Goal: Communication & Community: Connect with others

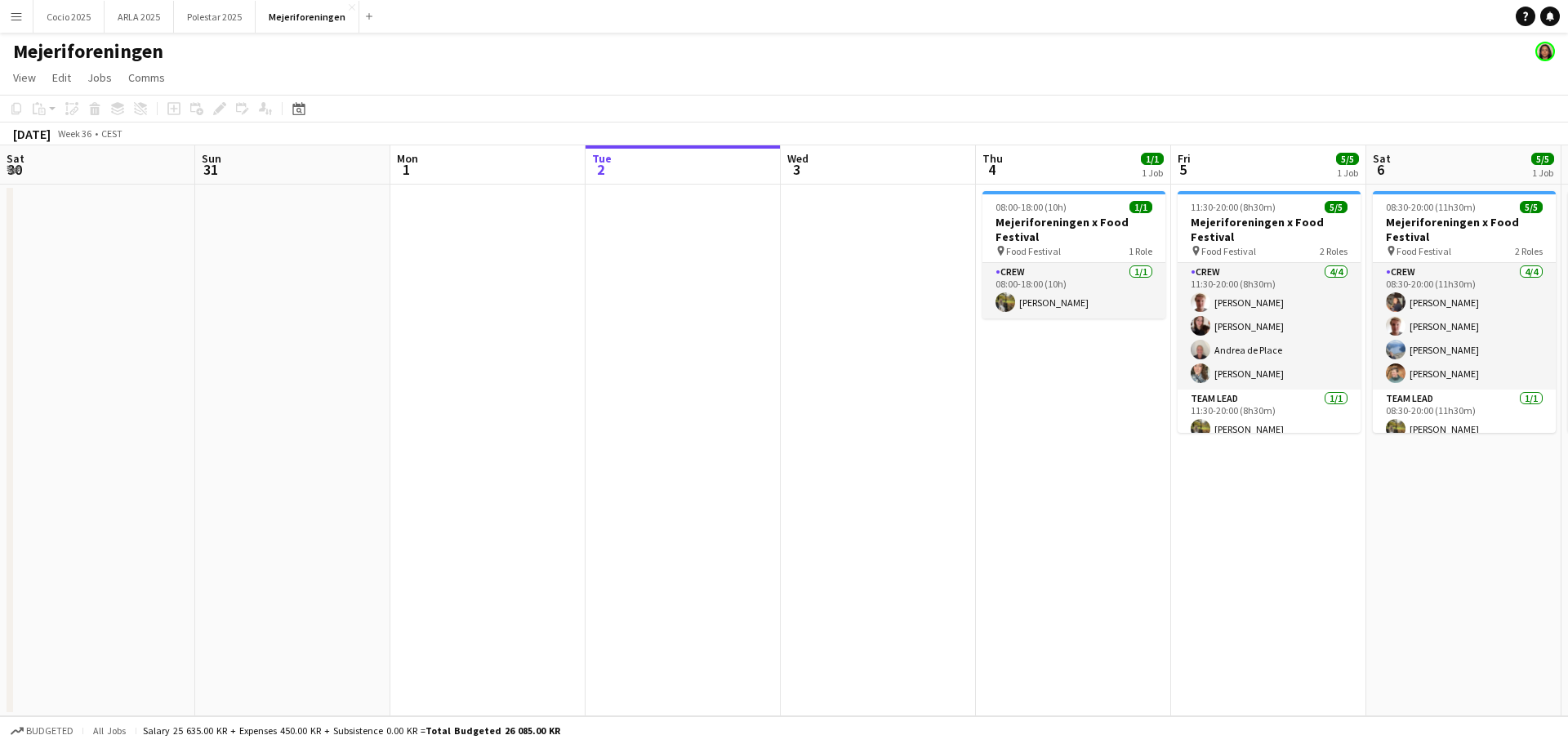
scroll to position [0, 391]
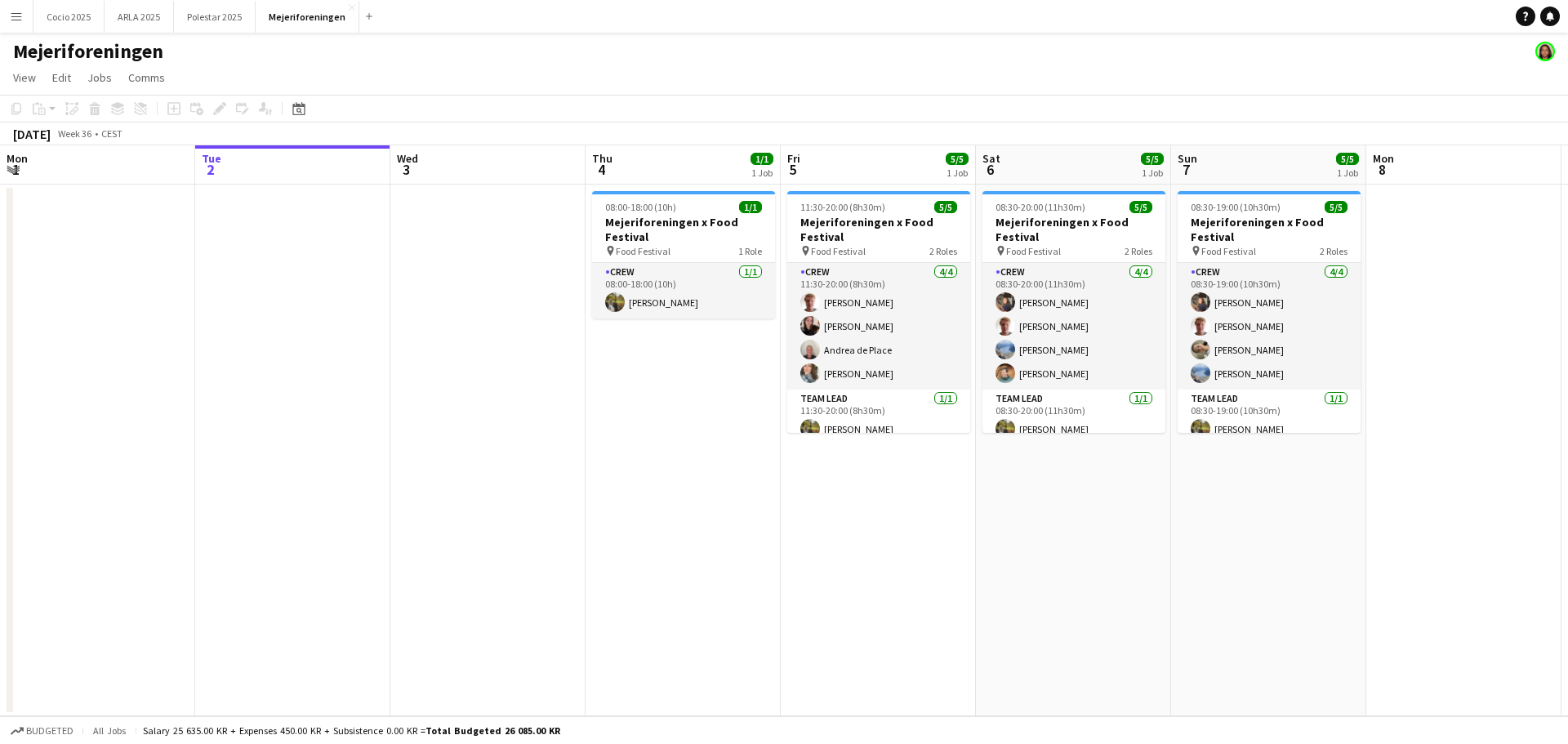
click at [21, 21] on app-icon "Menu" at bounding box center [16, 16] width 13 height 13
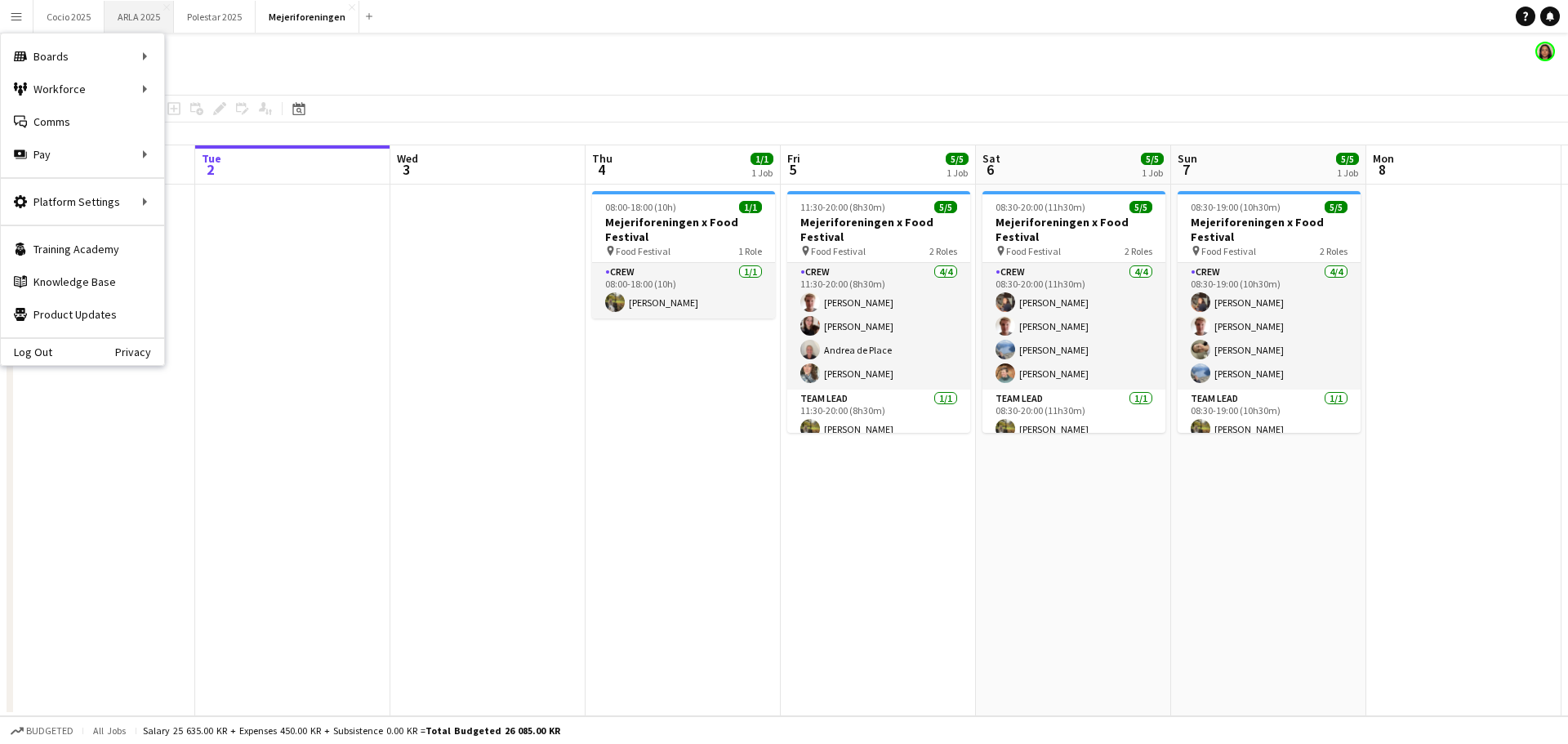
click at [134, 7] on button "ARLA 2025 Close" at bounding box center [139, 17] width 69 height 32
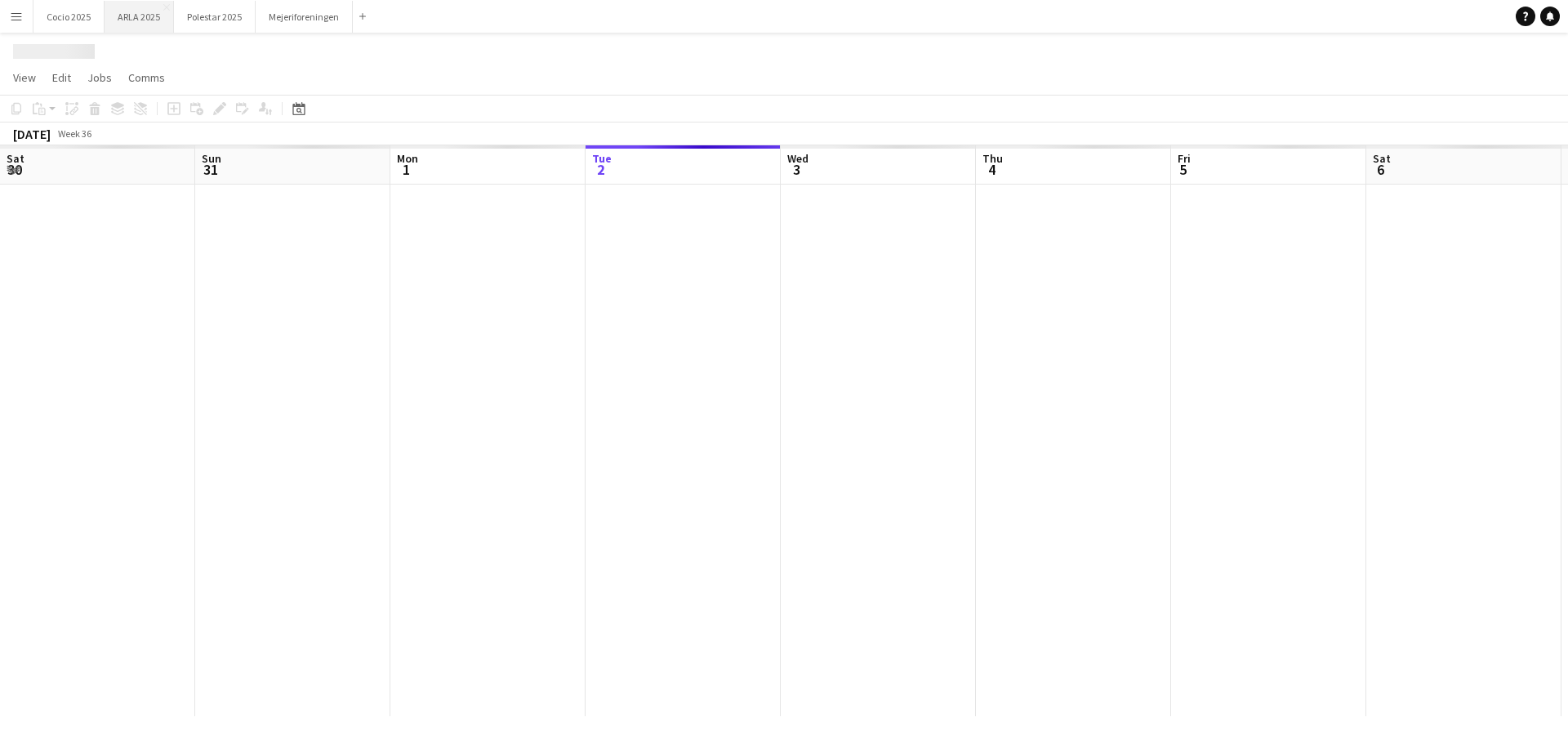
scroll to position [0, 391]
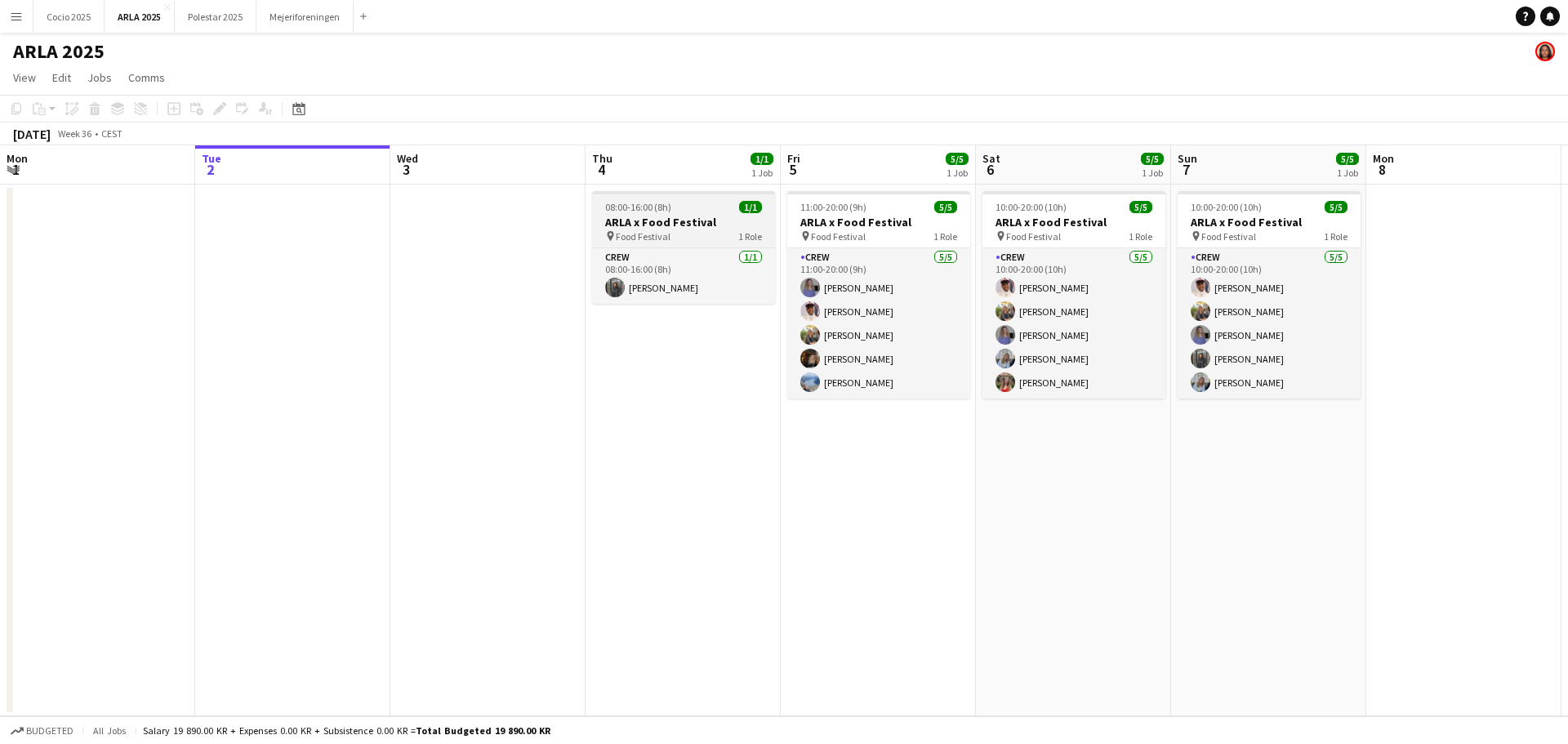
click at [677, 214] on app-job-card "08:00-16:00 (8h) 1/1 ARLA x Food Festival pin Food Festival 1 Role Crew [DATE] …" at bounding box center [683, 247] width 183 height 113
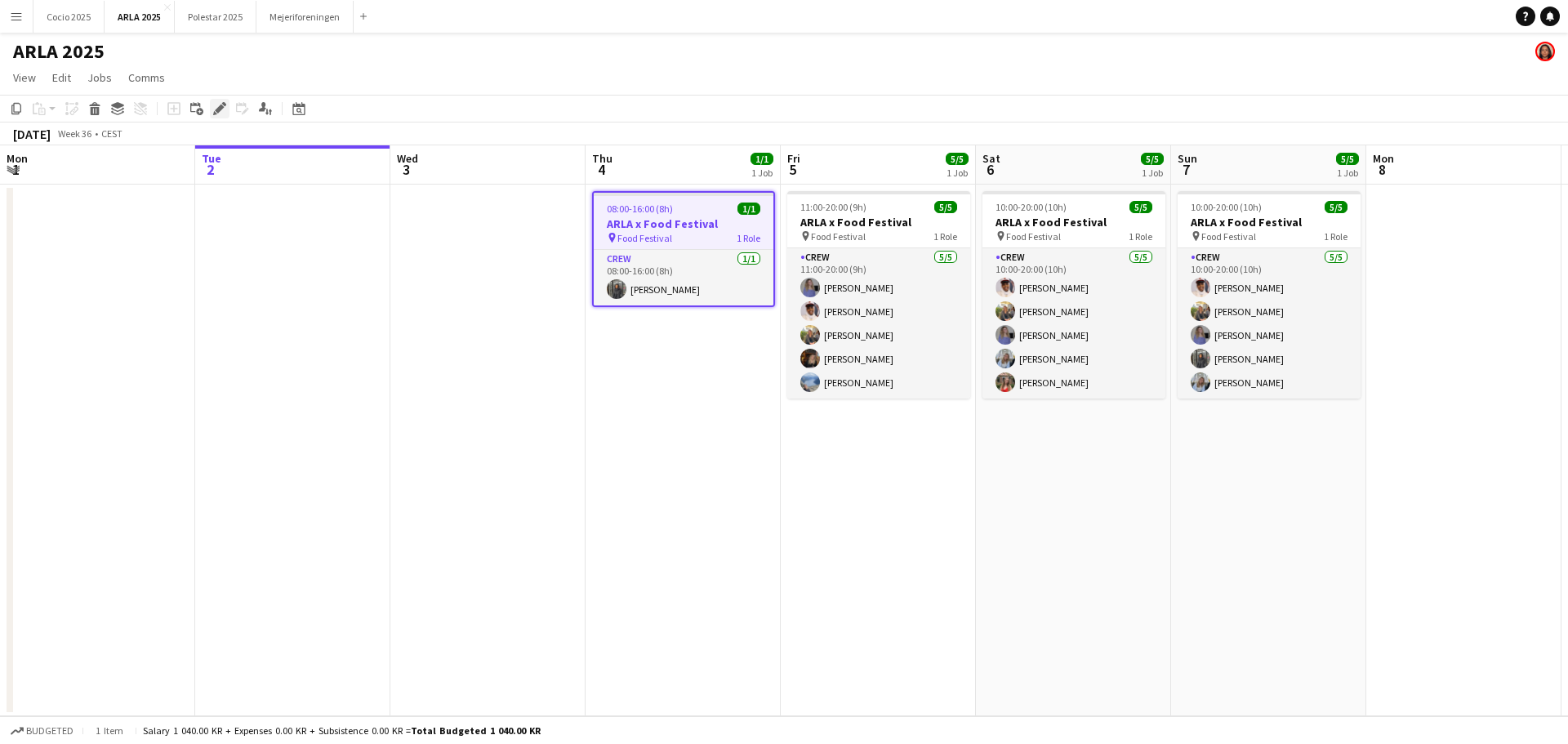
click at [220, 110] on icon at bounding box center [219, 109] width 9 height 9
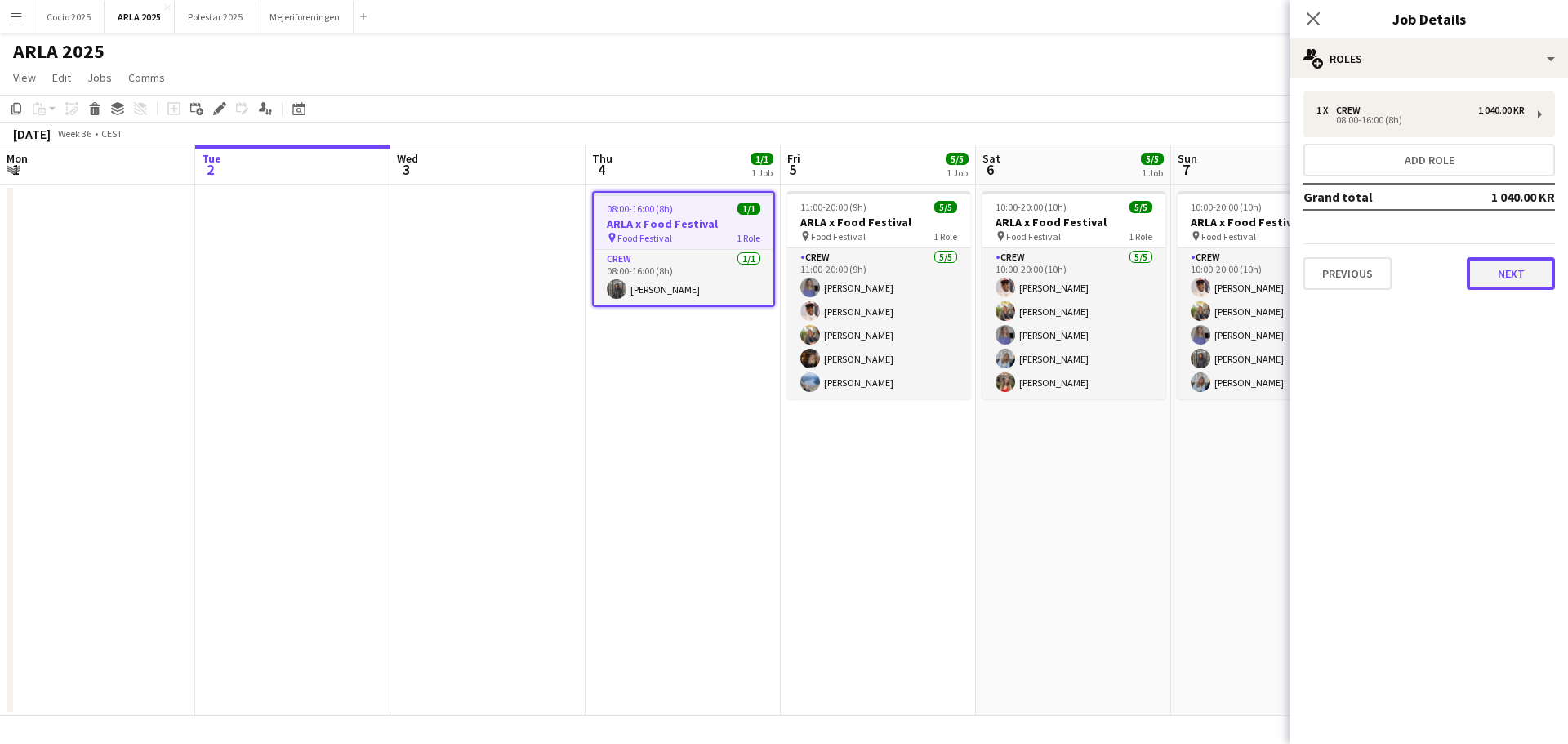
click at [1486, 274] on button "Next" at bounding box center [1511, 273] width 88 height 33
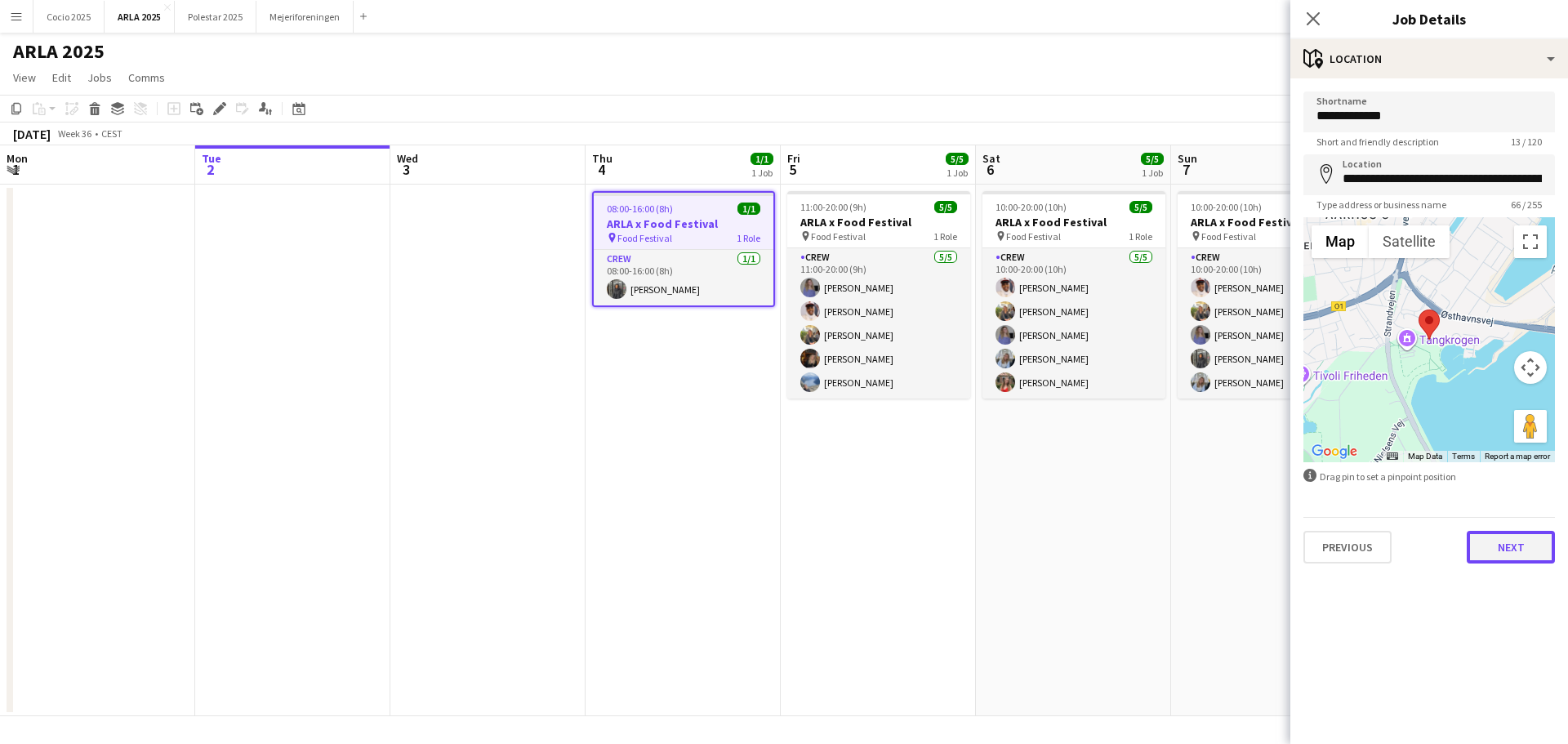
click at [1491, 554] on button "Next" at bounding box center [1511, 546] width 88 height 33
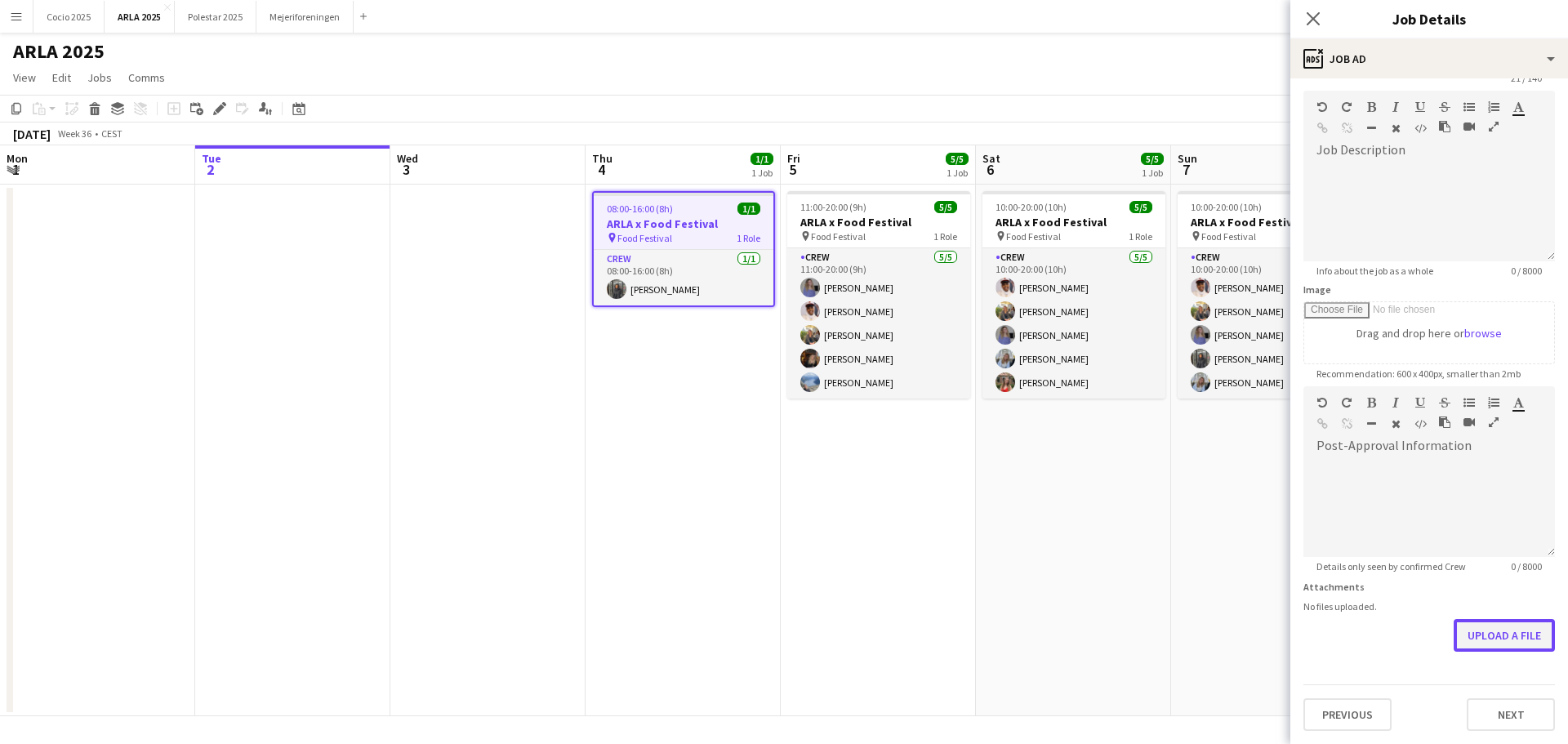
scroll to position [64, 0]
click at [1483, 570] on form "**********" at bounding box center [1429, 379] width 278 height 703
click at [1488, 636] on button "Upload a file" at bounding box center [1505, 635] width 102 height 33
click at [1471, 626] on button "Upload a file" at bounding box center [1505, 635] width 102 height 33
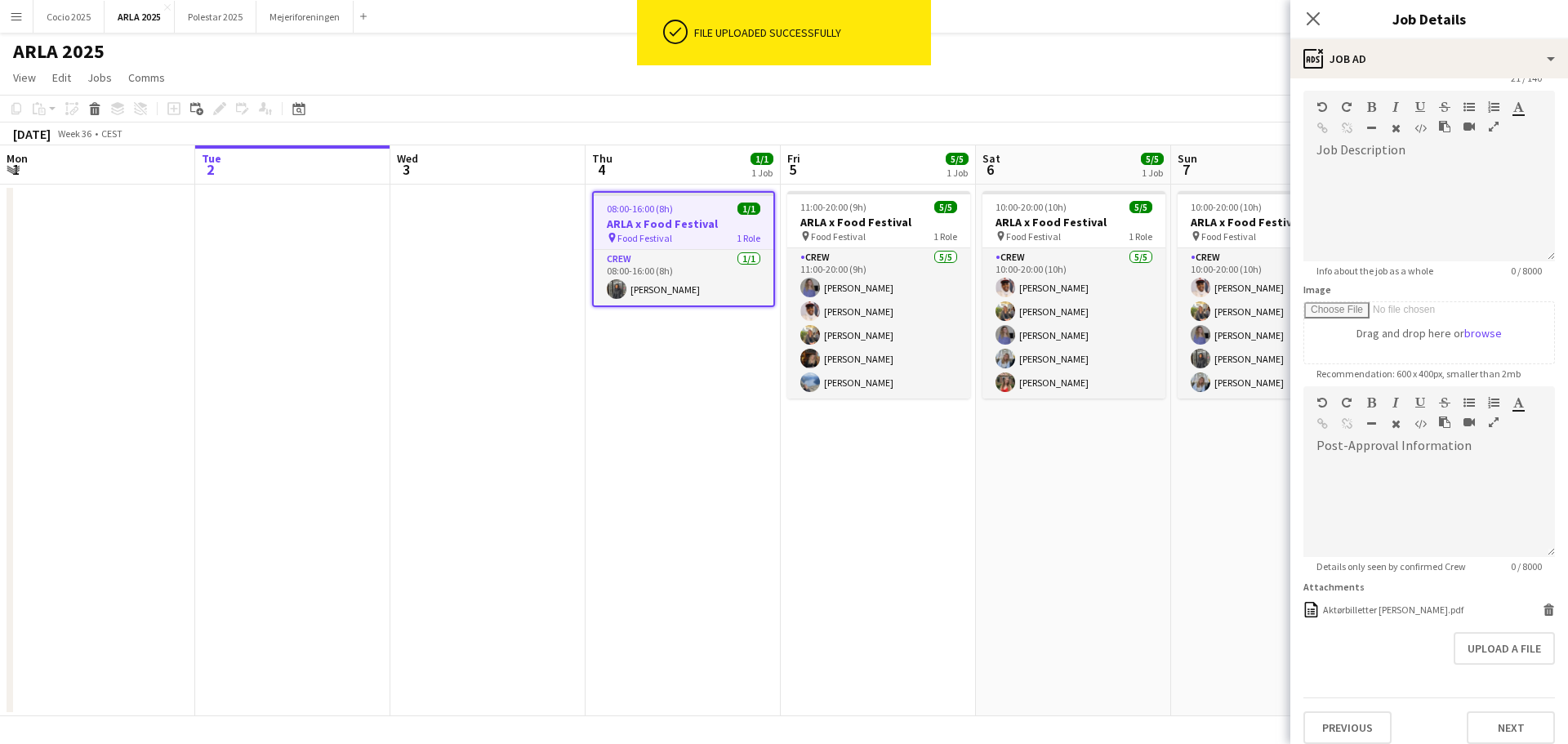
click at [1139, 589] on app-date-cell "10:00-20:00 (10h) 5/5 ARLA x Food Festival pin Food Festival 1 Role Crew [DATE]…" at bounding box center [1073, 449] width 195 height 531
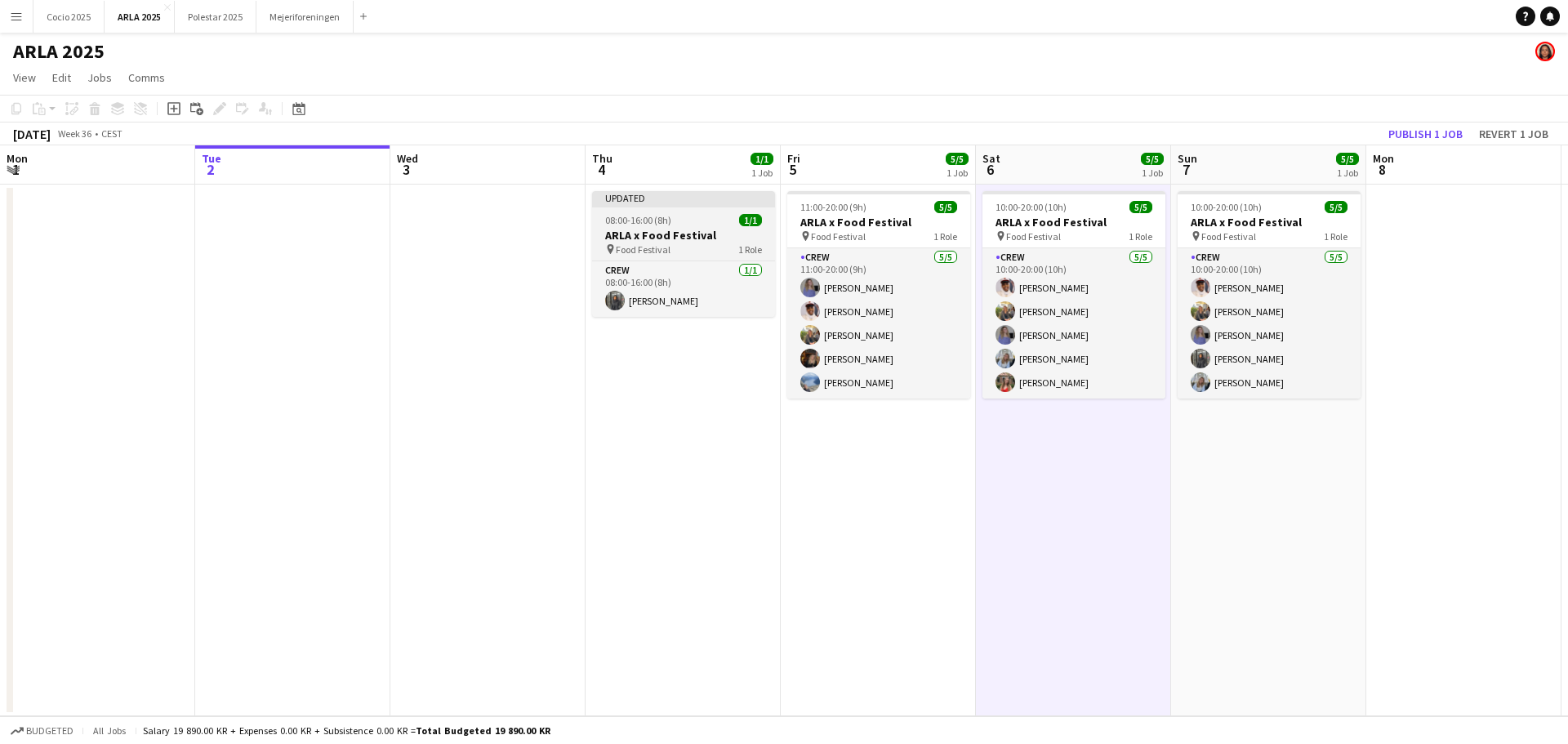
click at [671, 232] on h3 "ARLA x Food Festival" at bounding box center [683, 235] width 183 height 15
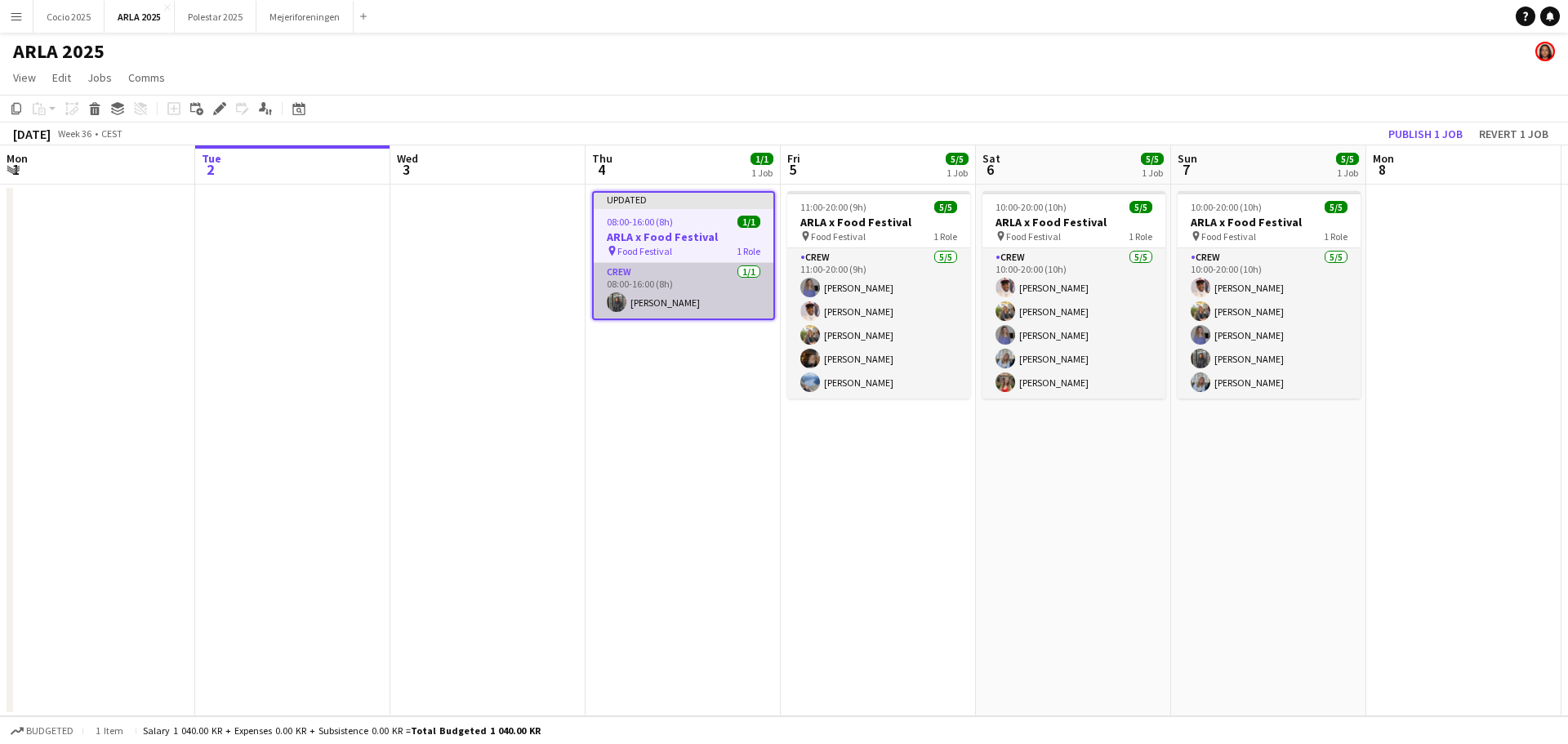
click at [689, 287] on app-card-role "Crew [DATE] 08:00-16:00 (8h) [PERSON_NAME]" at bounding box center [684, 290] width 180 height 55
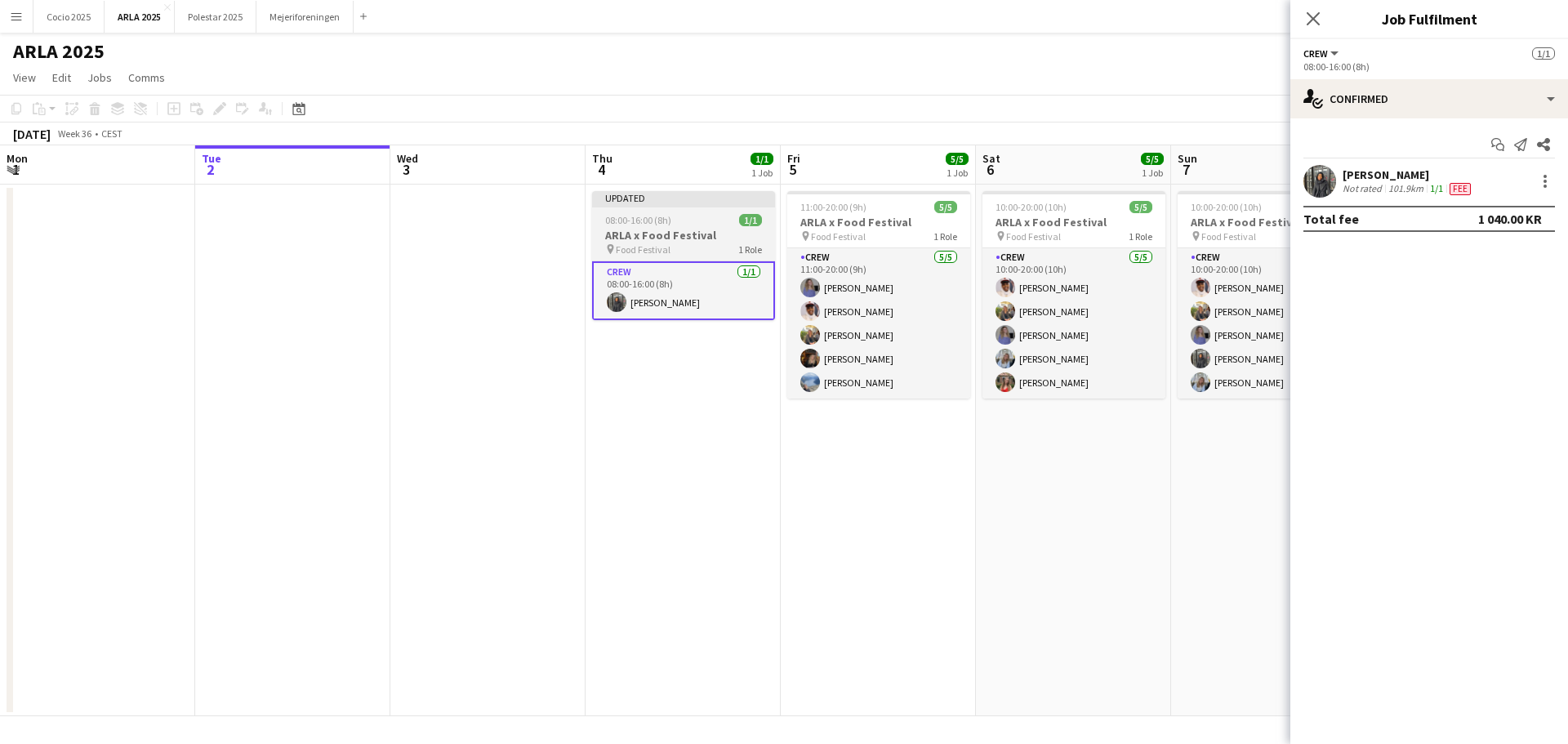
click at [684, 239] on h3 "ARLA x Food Festival" at bounding box center [683, 235] width 183 height 15
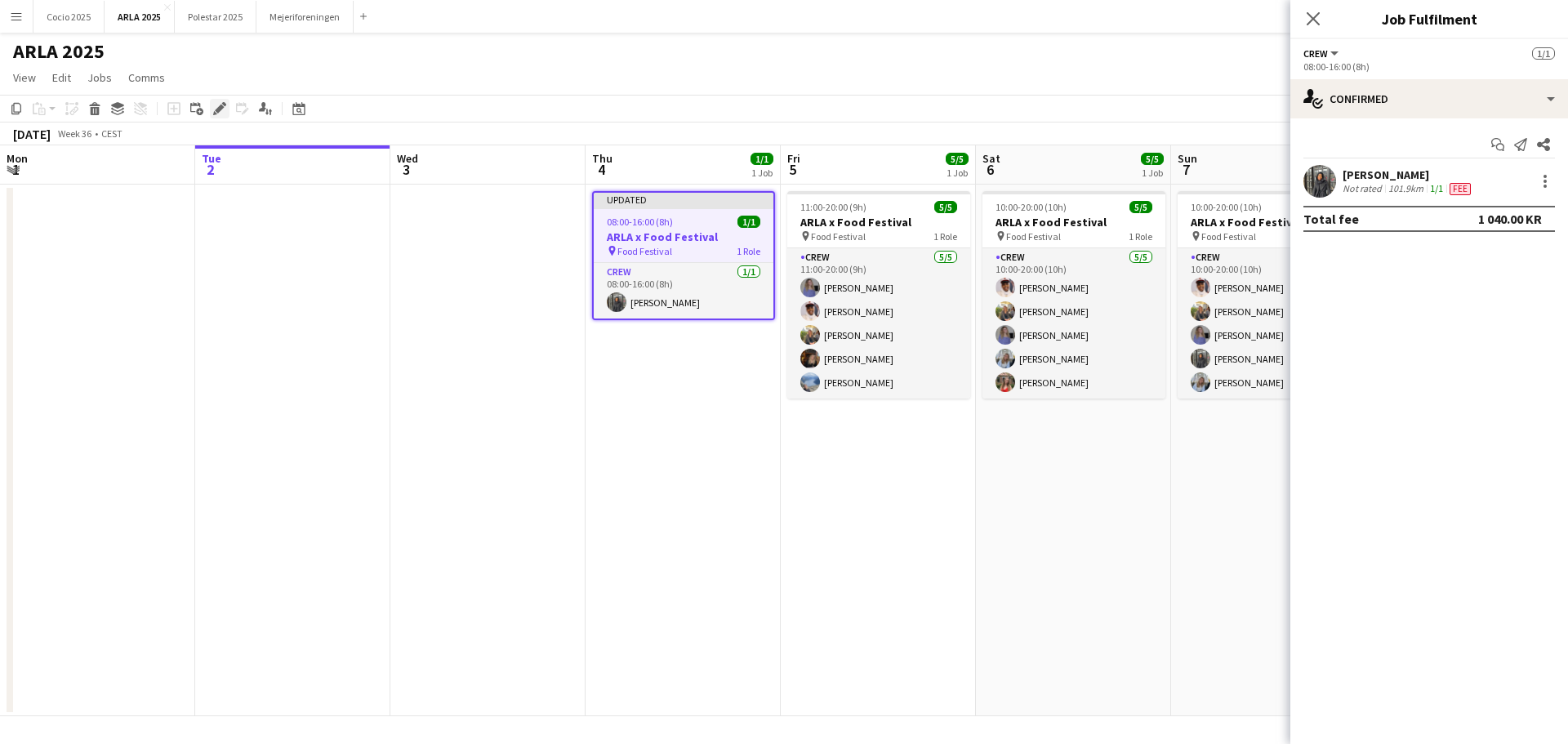
click at [216, 107] on icon "Edit" at bounding box center [219, 109] width 13 height 13
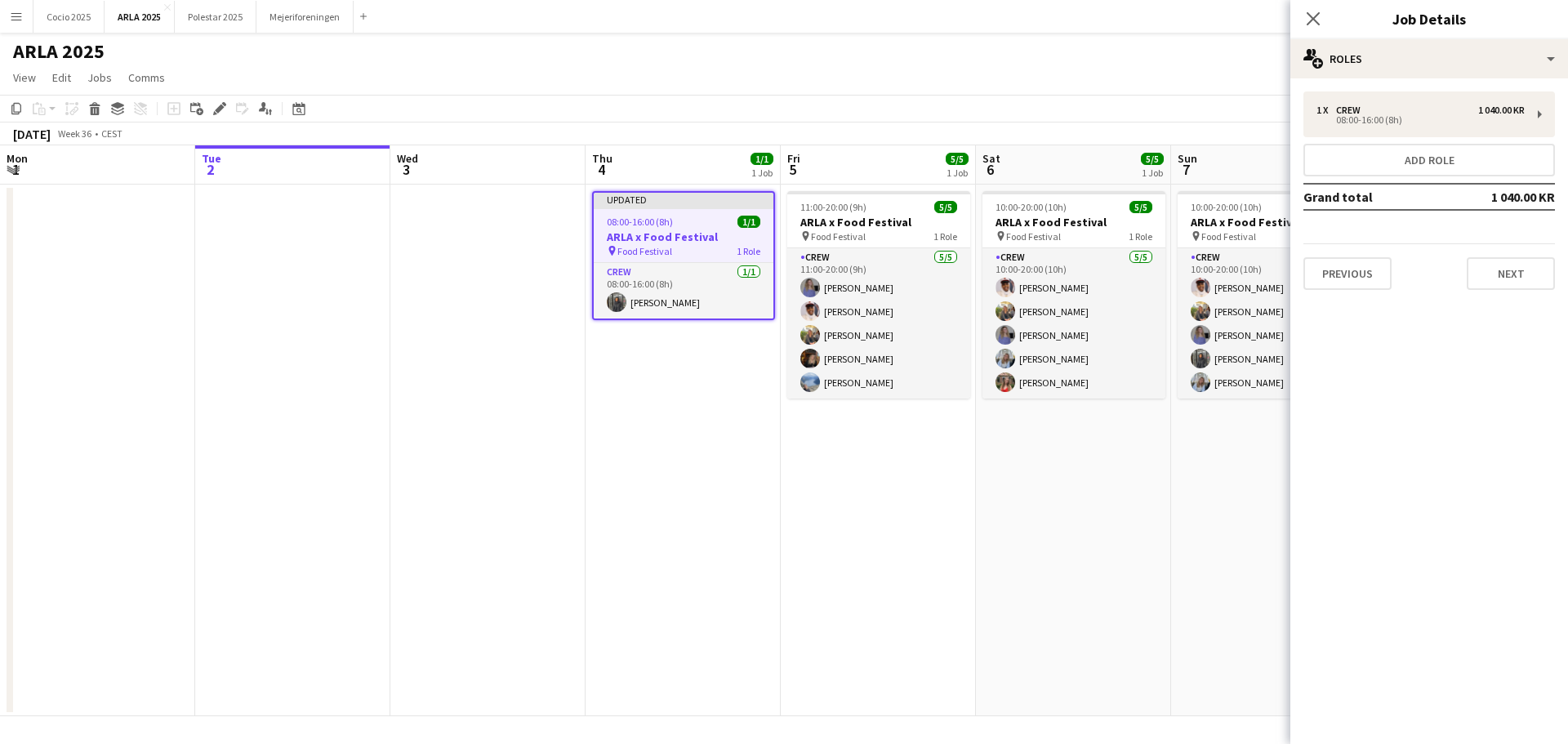
click at [863, 501] on app-date-cell "11:00-20:00 (9h) 5/5 ARLA x Food Festival pin Food Festival 1 Role Crew [DATE] …" at bounding box center [878, 449] width 195 height 531
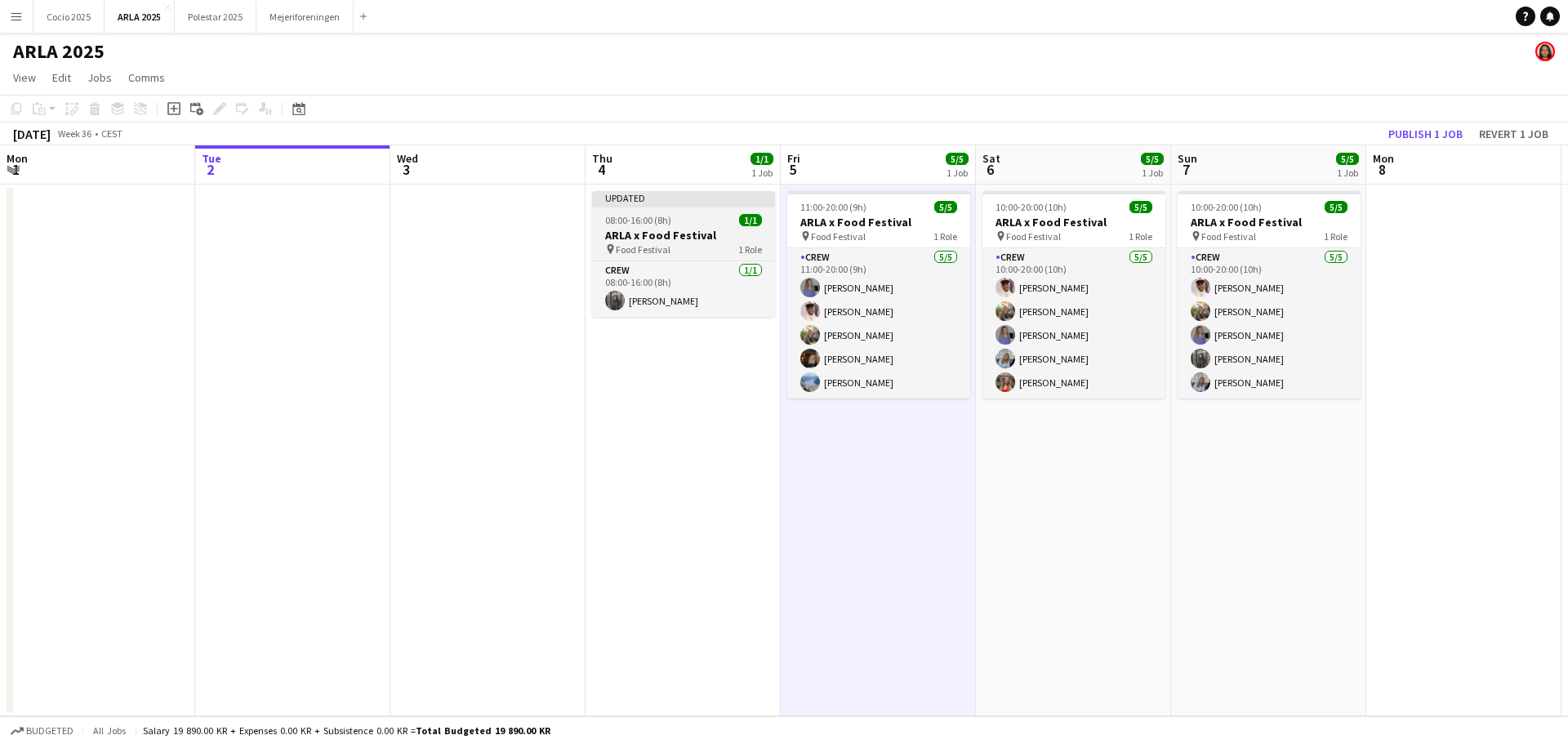
click at [643, 237] on h3 "ARLA x Food Festival" at bounding box center [683, 235] width 183 height 15
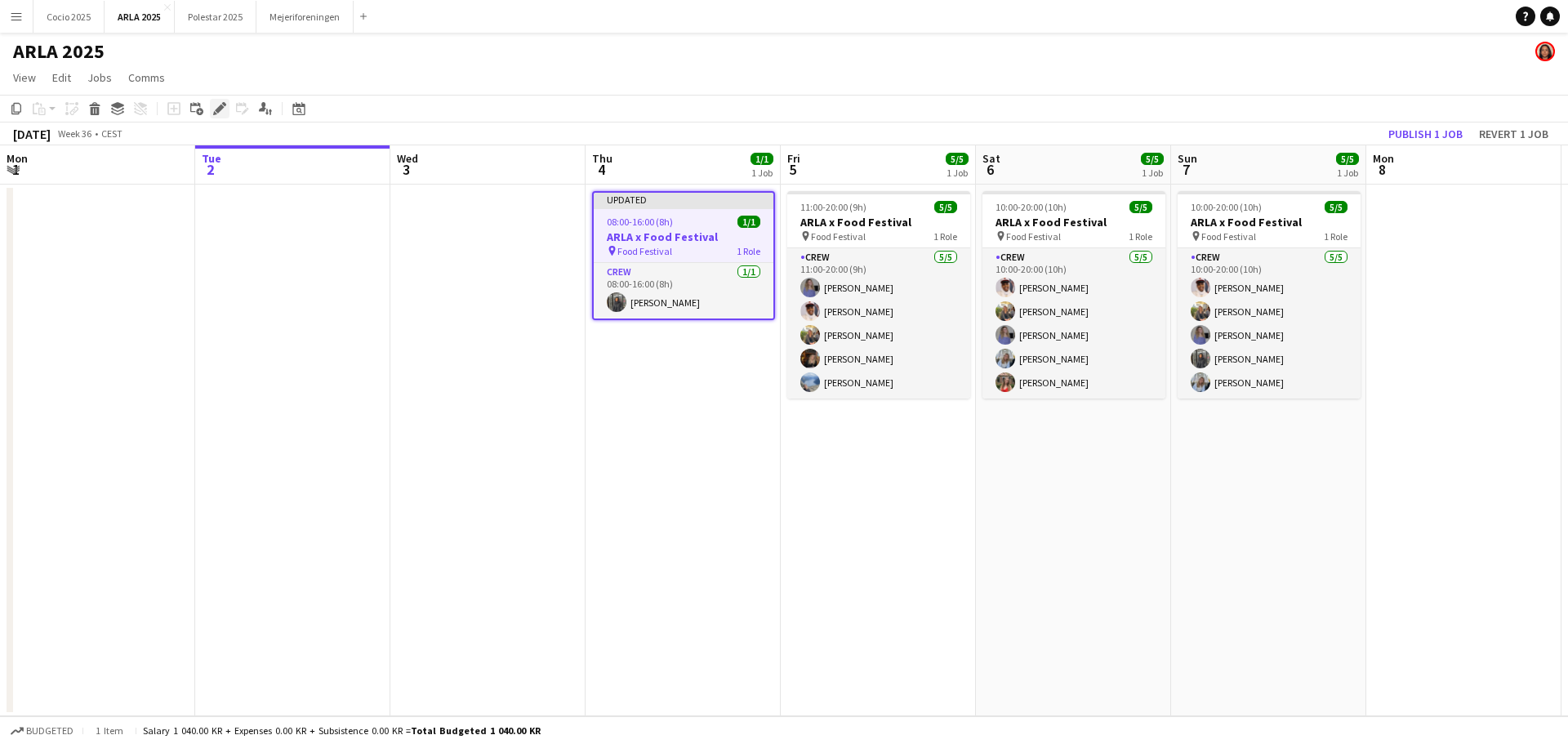
click at [218, 107] on icon "Edit" at bounding box center [219, 109] width 13 height 13
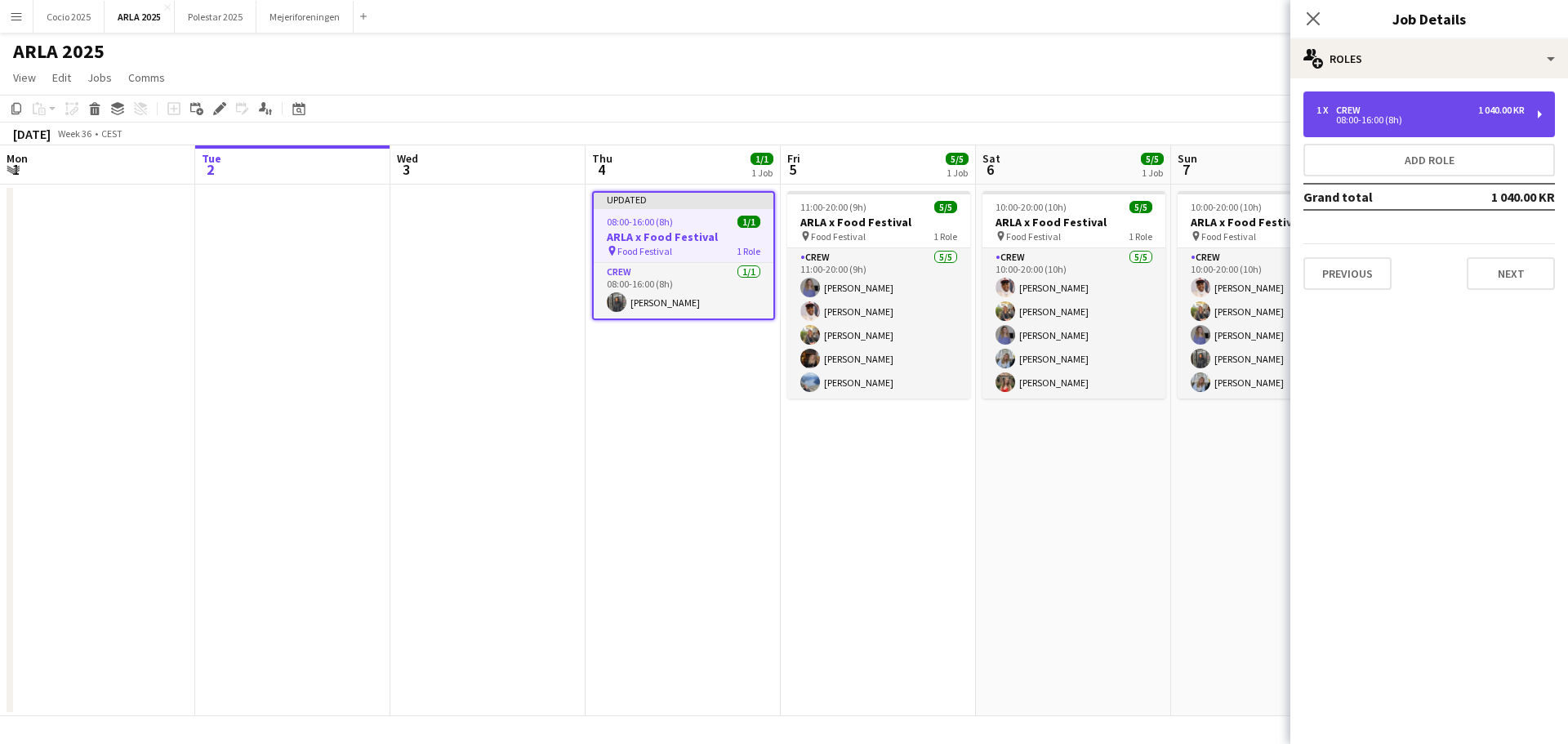
click at [1388, 116] on div "08:00-16:00 (8h)" at bounding box center [1421, 119] width 208 height 8
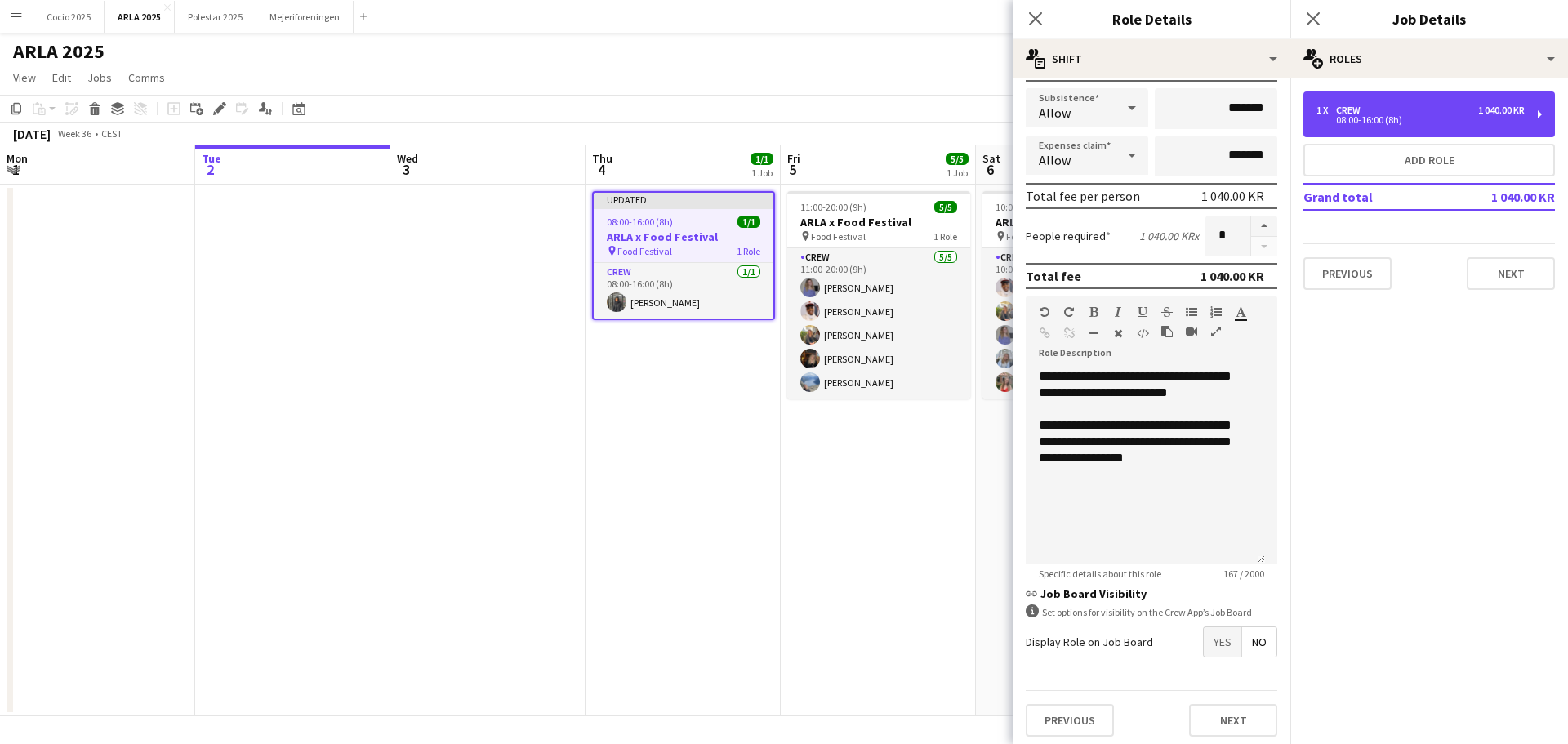
scroll to position [279, 0]
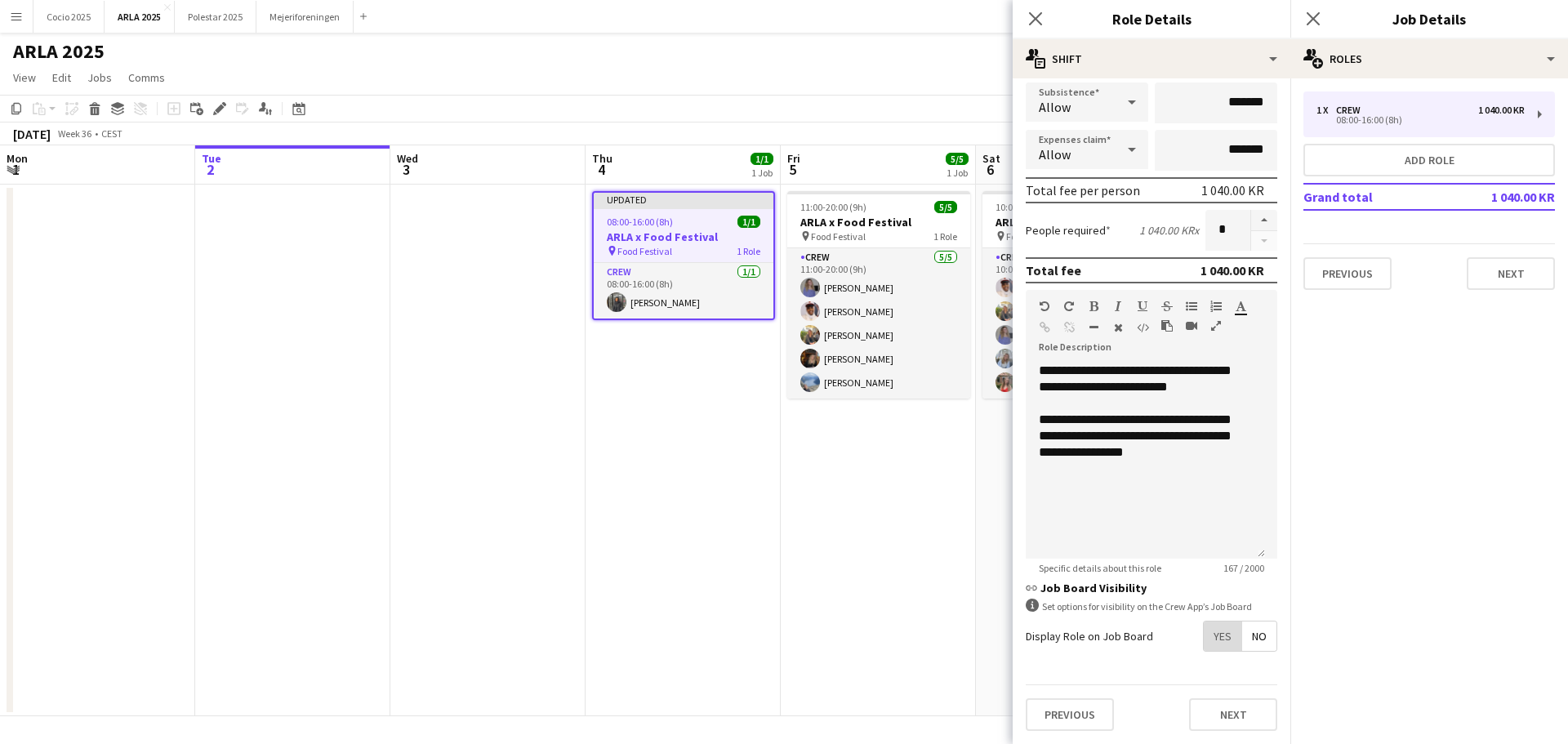
click at [1211, 641] on span "Yes" at bounding box center [1223, 635] width 37 height 29
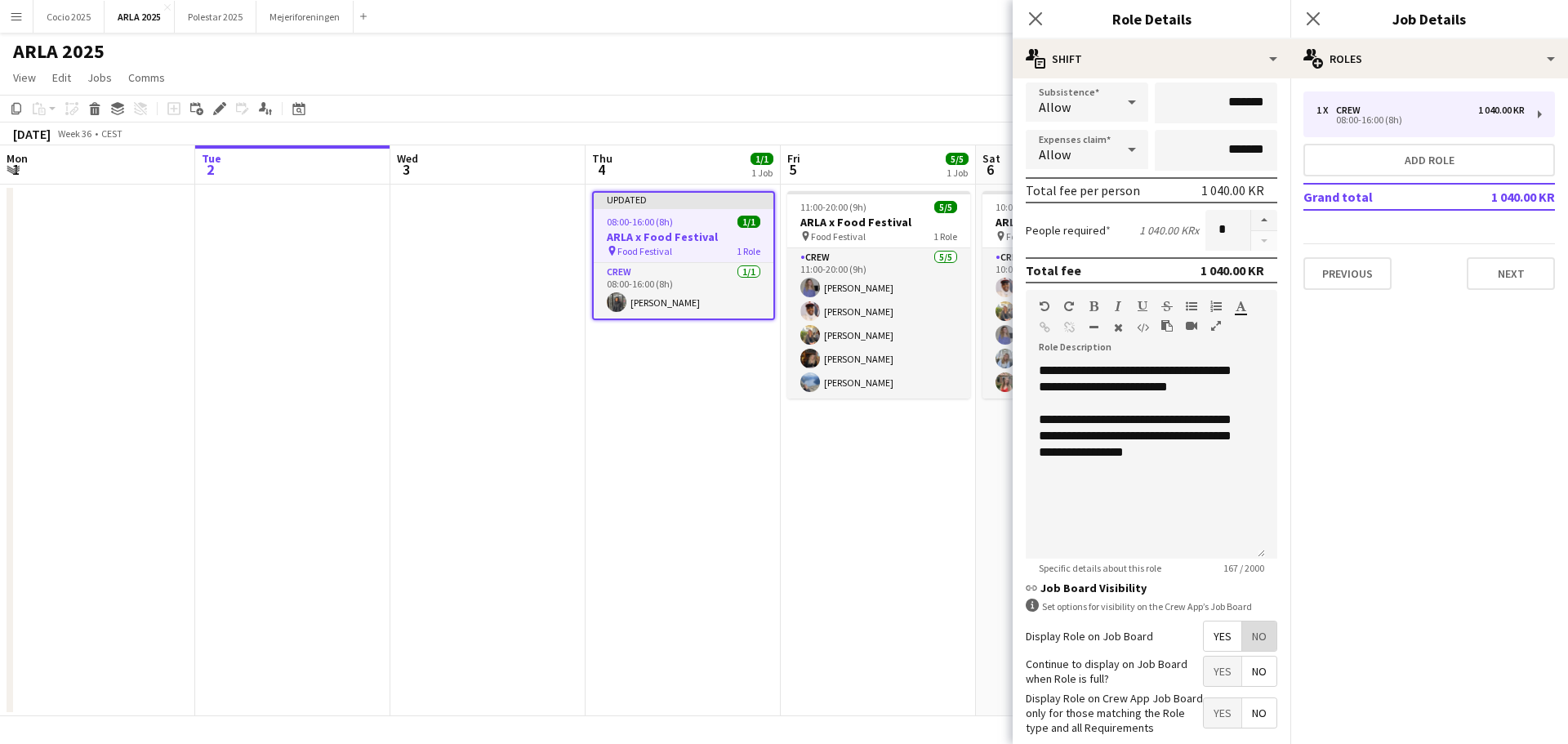
click at [1242, 637] on span "No" at bounding box center [1259, 635] width 35 height 29
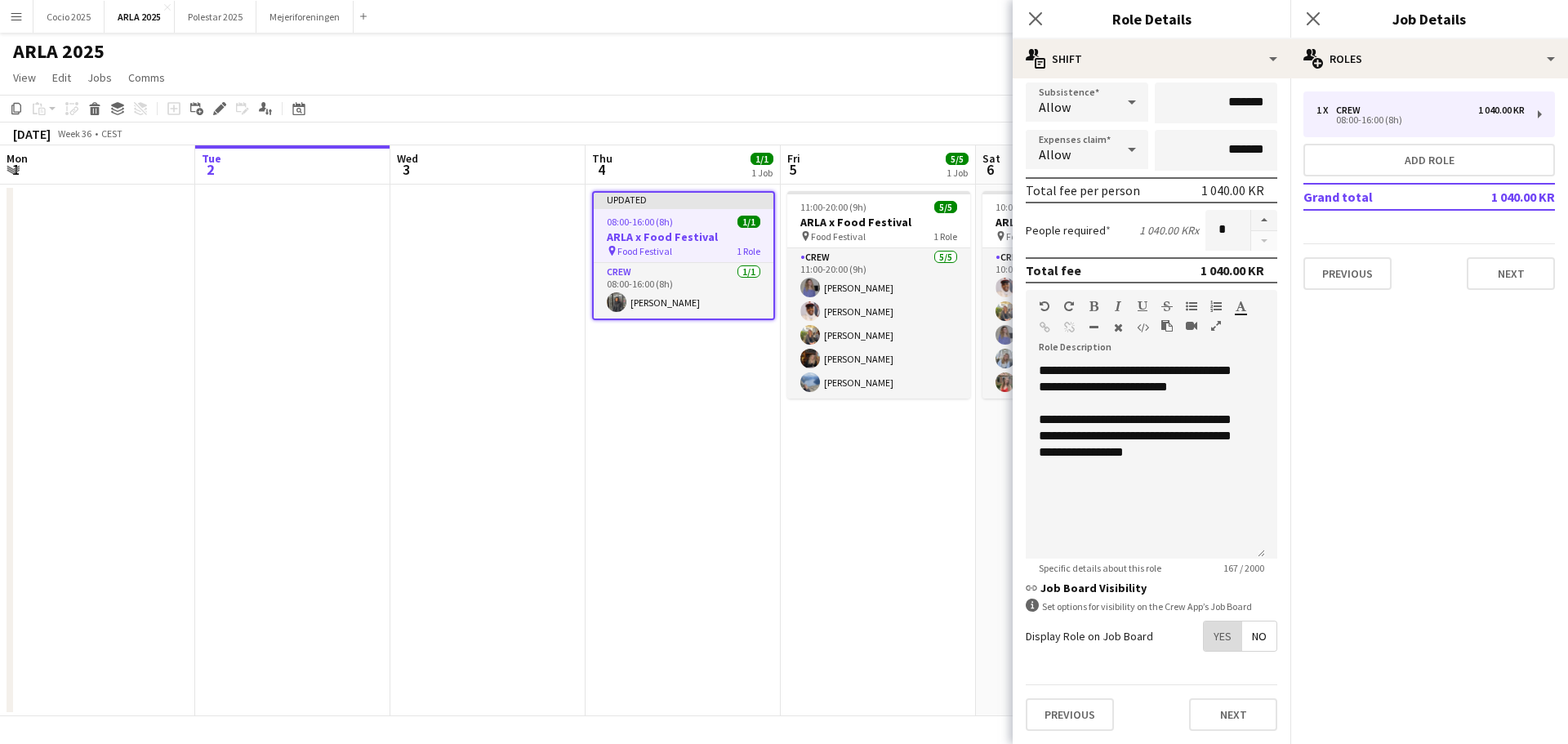
click at [1212, 635] on span "Yes" at bounding box center [1223, 635] width 37 height 29
click at [909, 642] on app-date-cell "11:00-20:00 (9h) 5/5 ARLA x Food Festival pin Food Festival 1 Role Crew [DATE] …" at bounding box center [878, 449] width 195 height 531
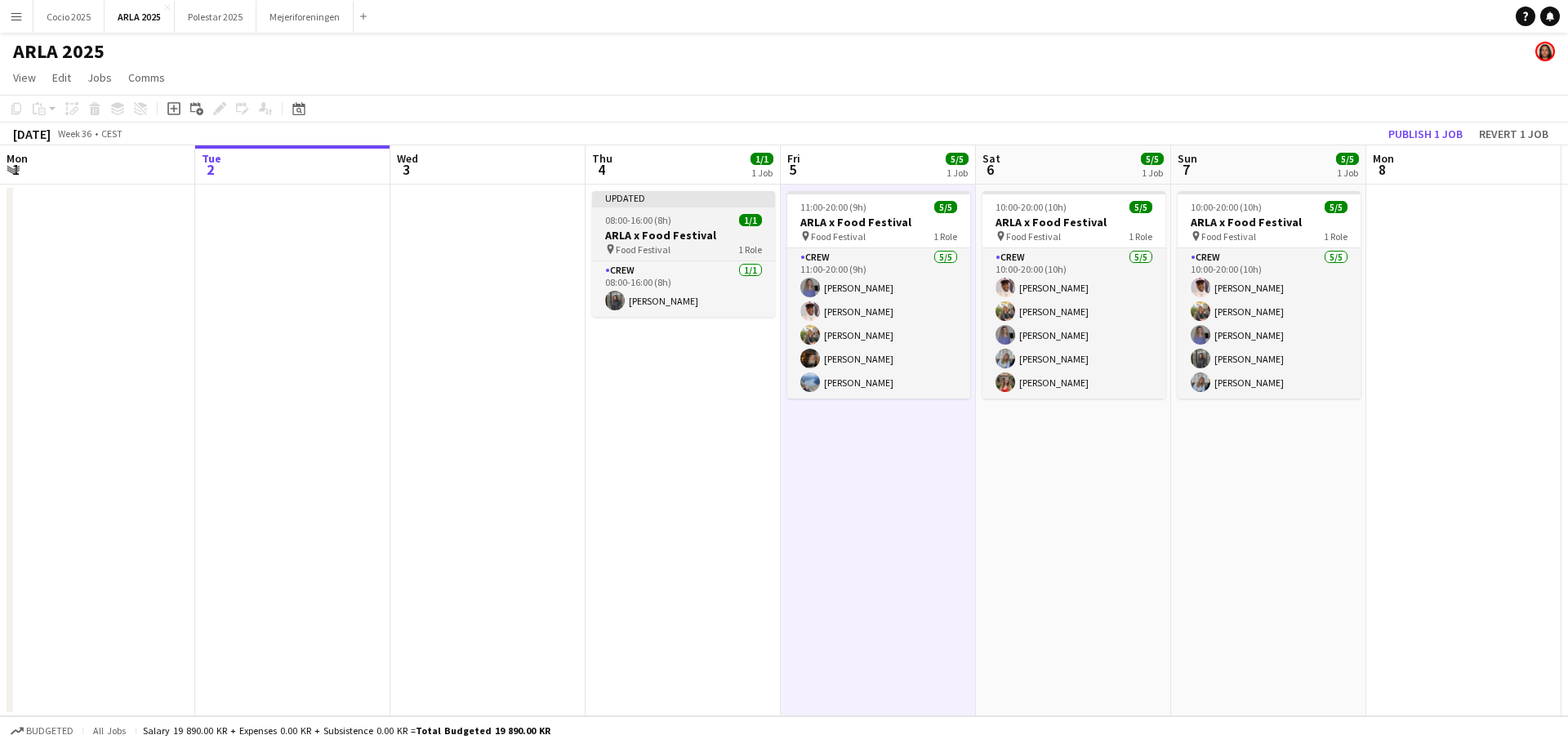
click at [701, 235] on h3 "ARLA x Food Festival" at bounding box center [683, 235] width 183 height 15
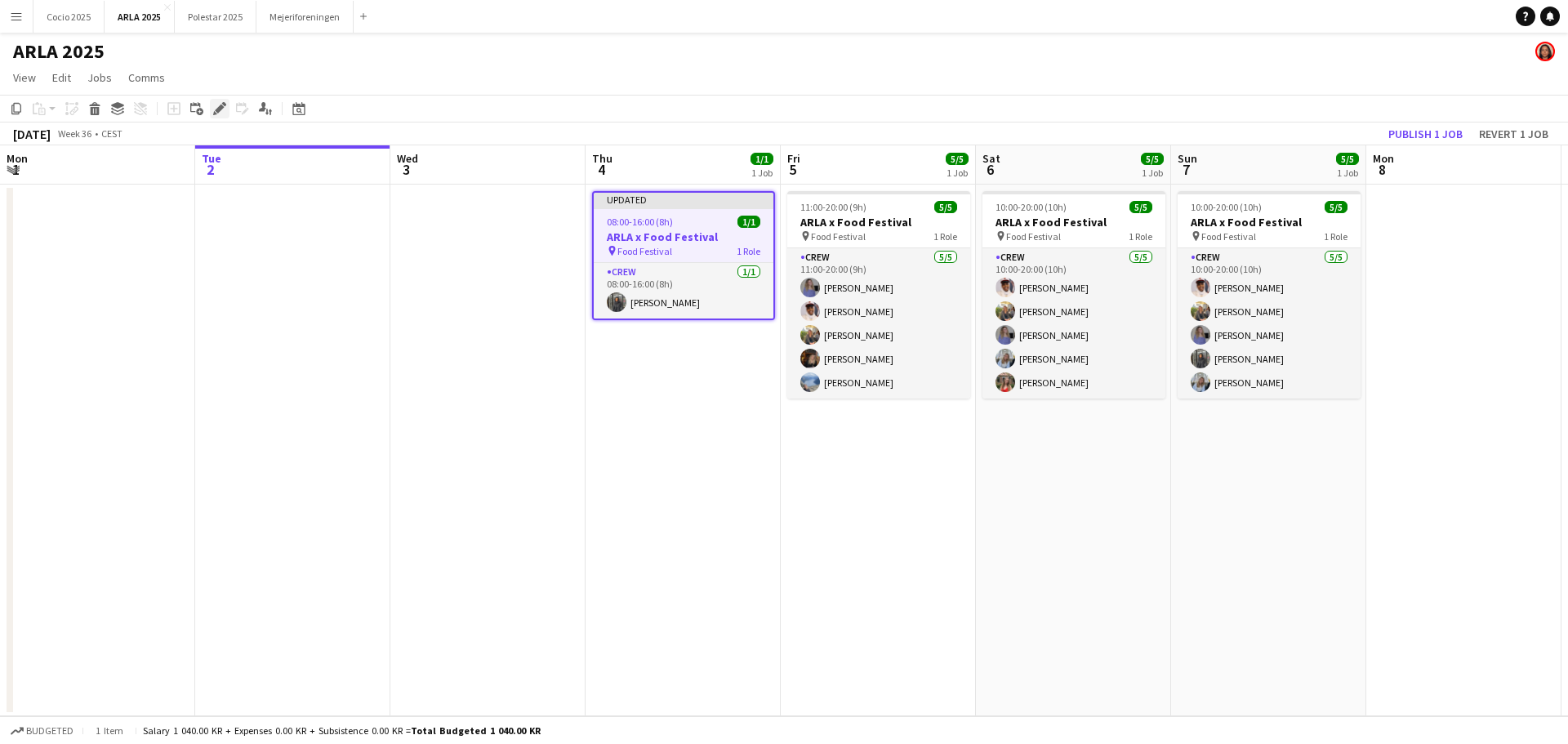
click at [221, 115] on icon "Edit" at bounding box center [219, 109] width 13 height 13
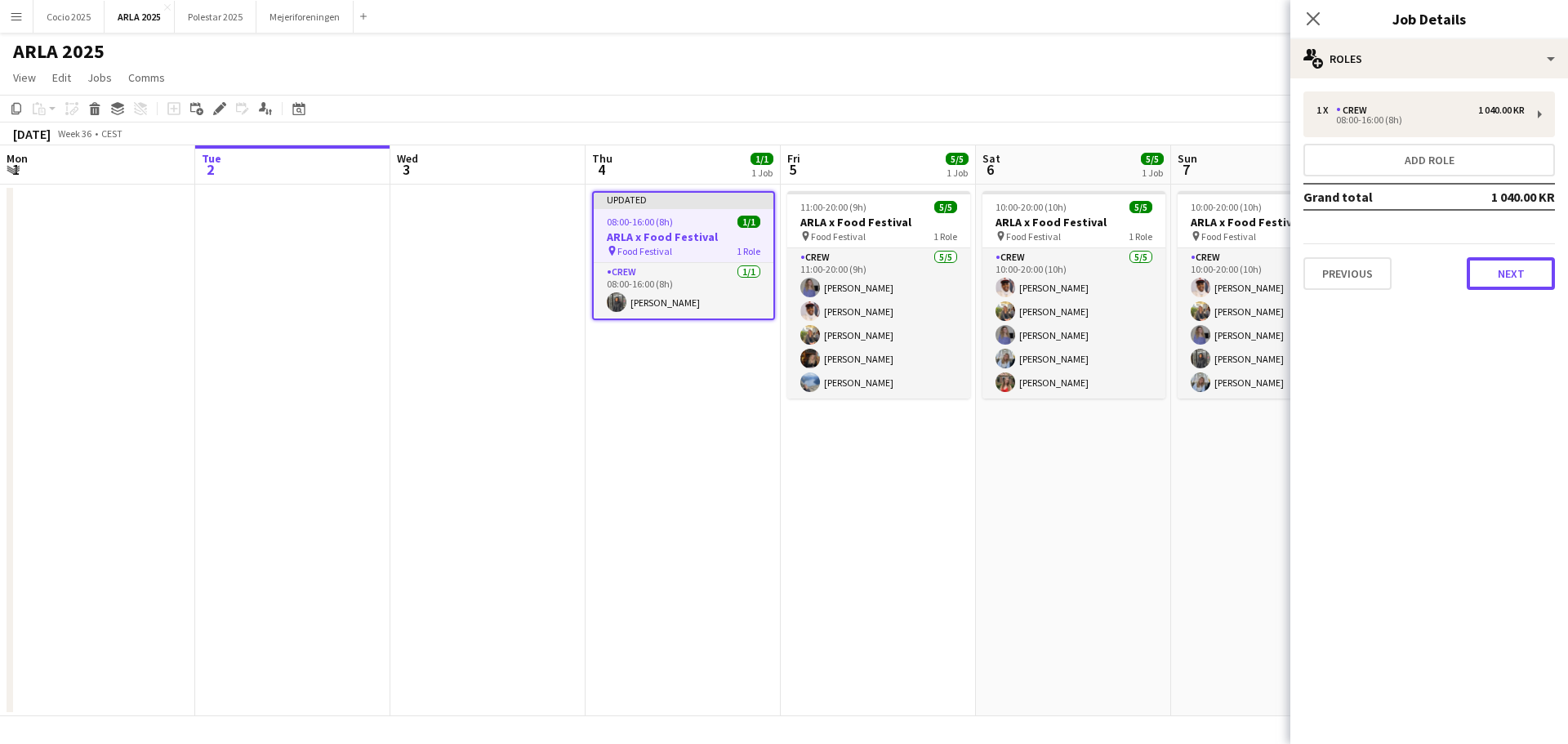
drag, startPoint x: 1540, startPoint y: 273, endPoint x: 1527, endPoint y: 284, distance: 17.0
click at [1528, 284] on button "Next" at bounding box center [1511, 273] width 88 height 33
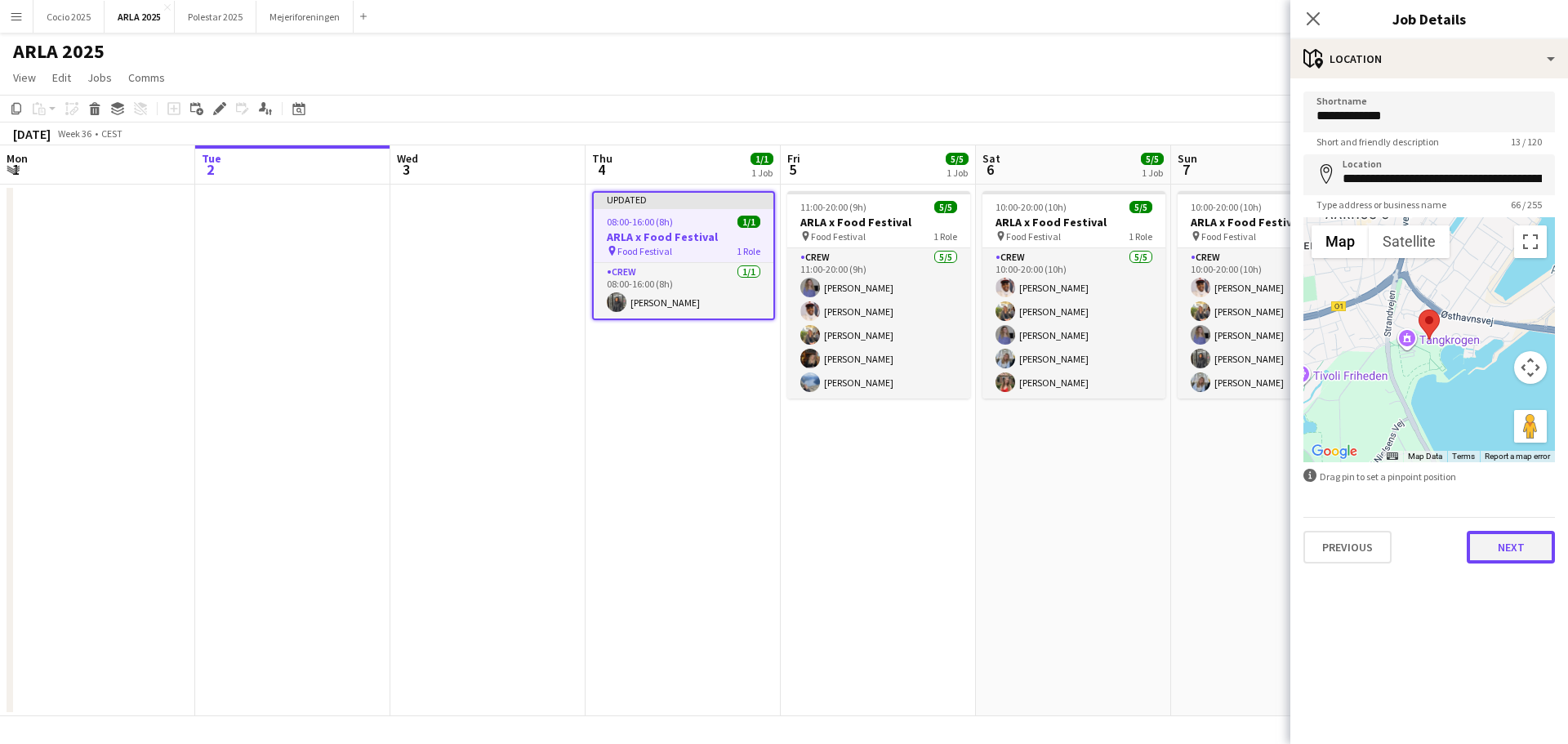
click at [1483, 546] on button "Next" at bounding box center [1511, 546] width 88 height 33
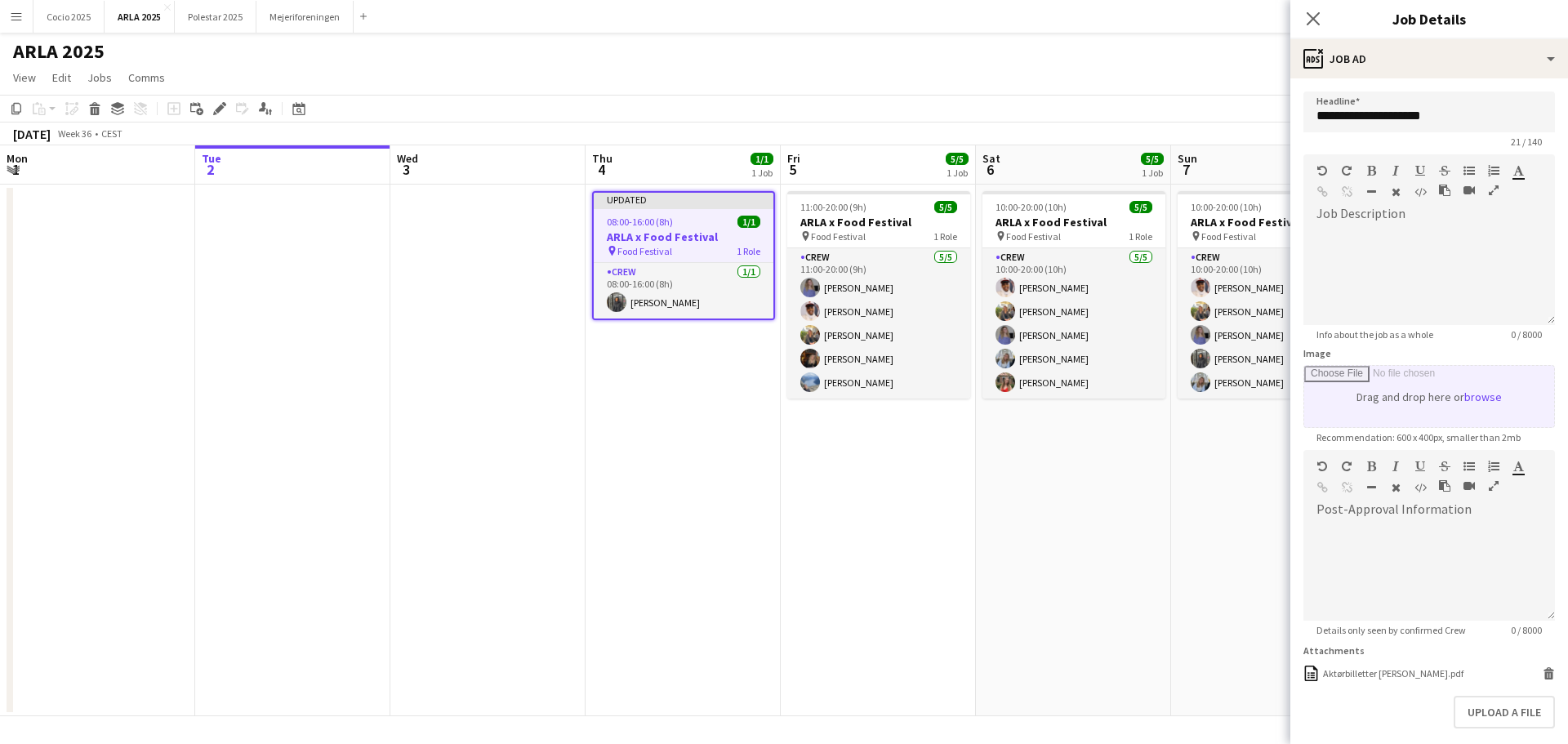
scroll to position [128, 0]
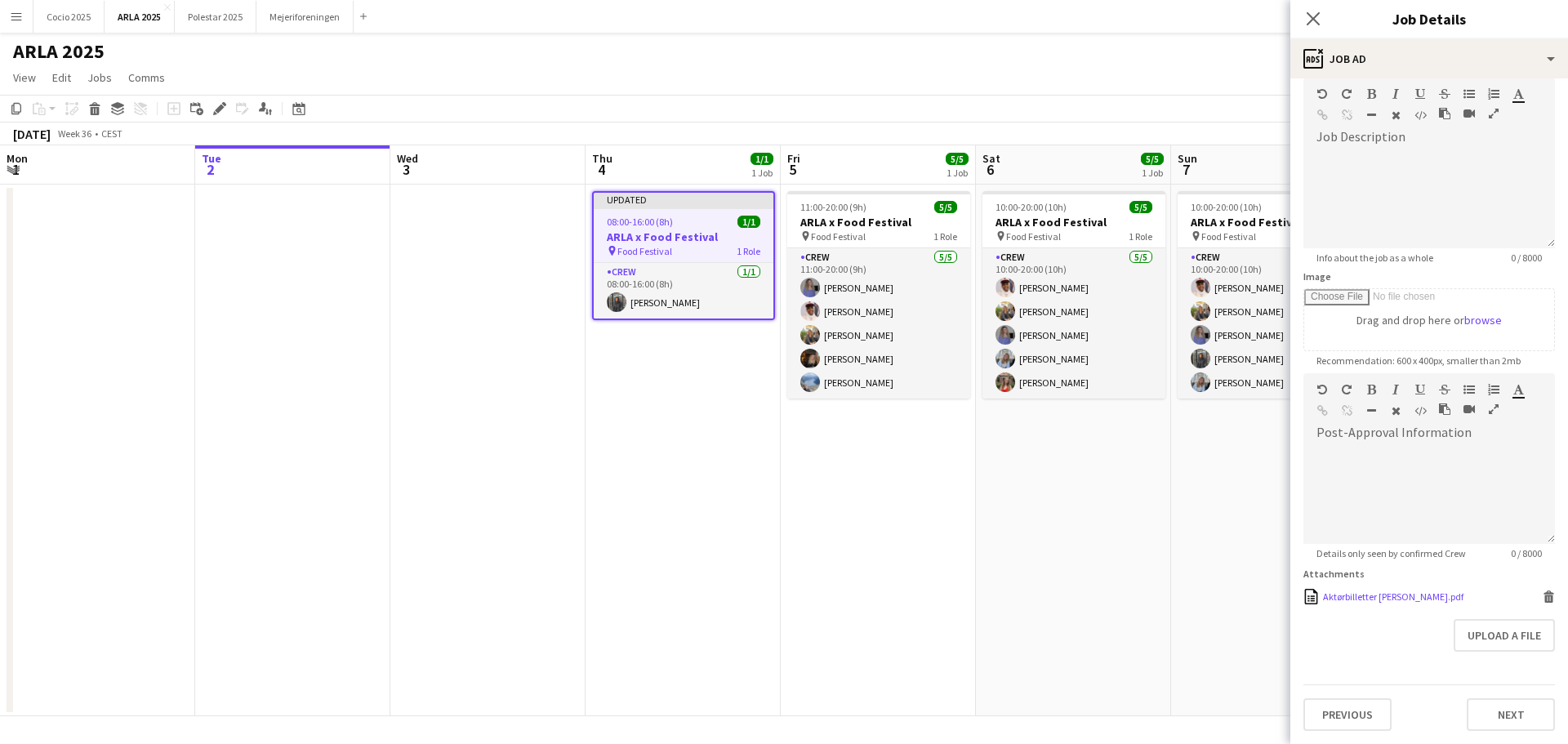
click at [1543, 590] on icon "Delete" at bounding box center [1549, 596] width 12 height 12
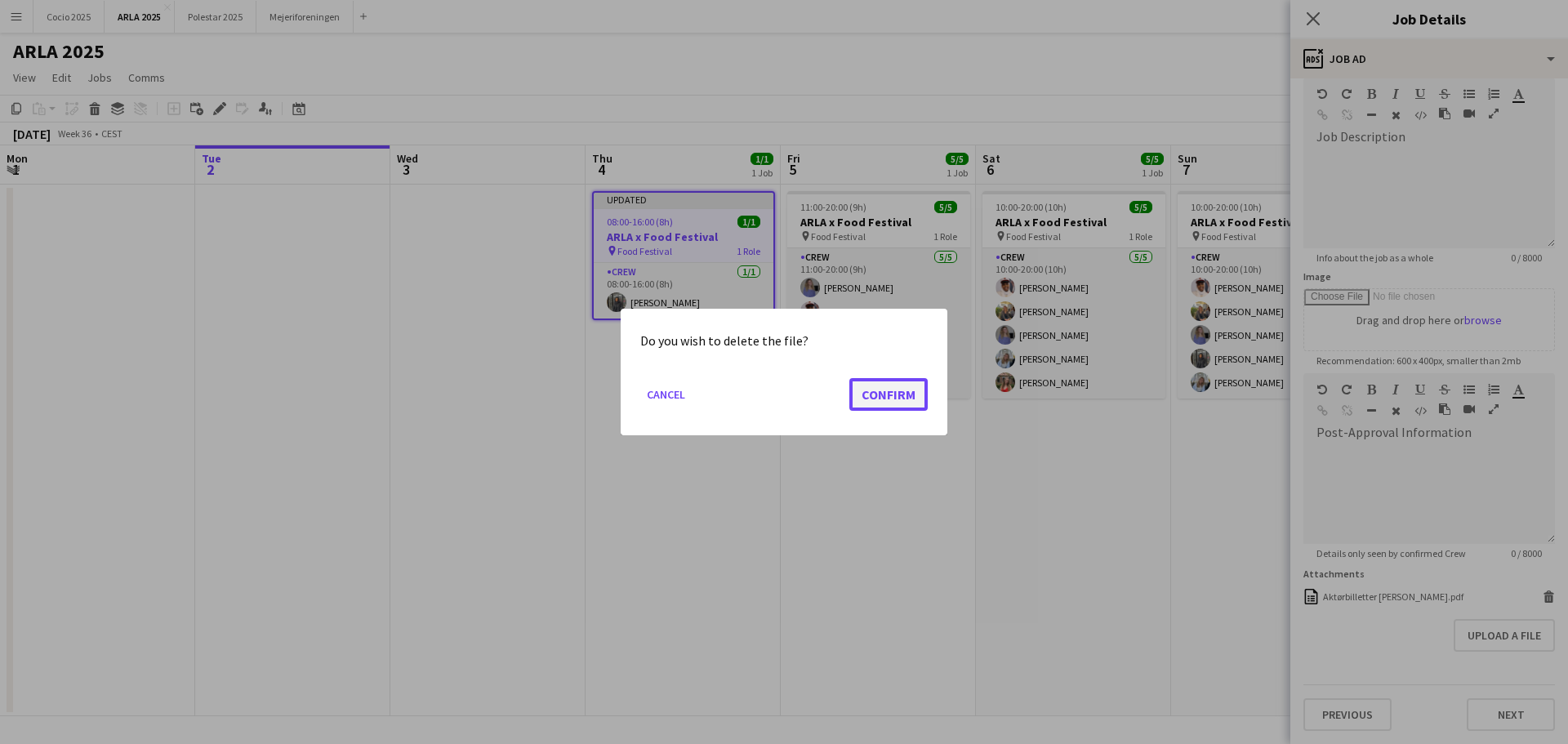
click at [893, 392] on button "Confirm" at bounding box center [889, 394] width 78 height 33
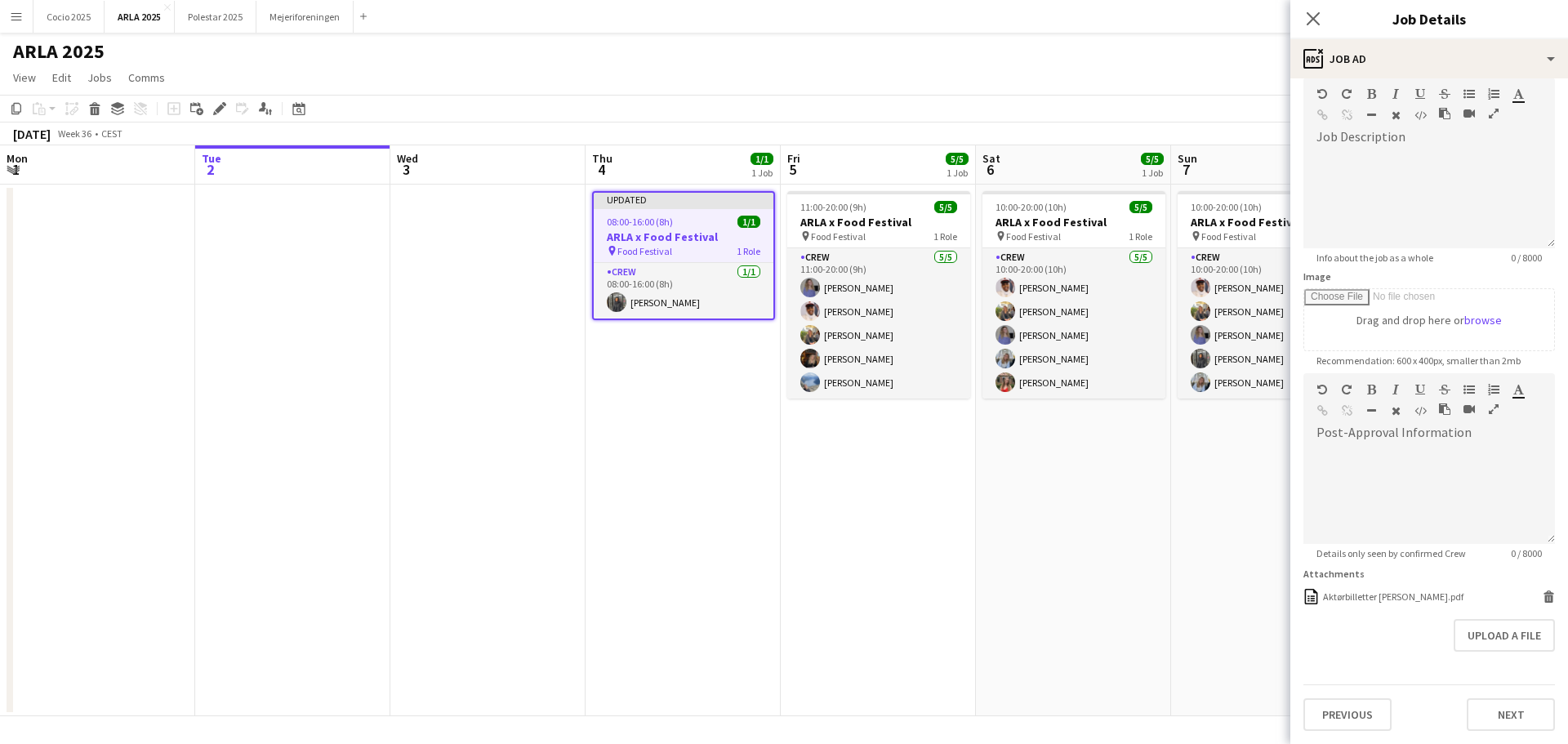
scroll to position [64, 0]
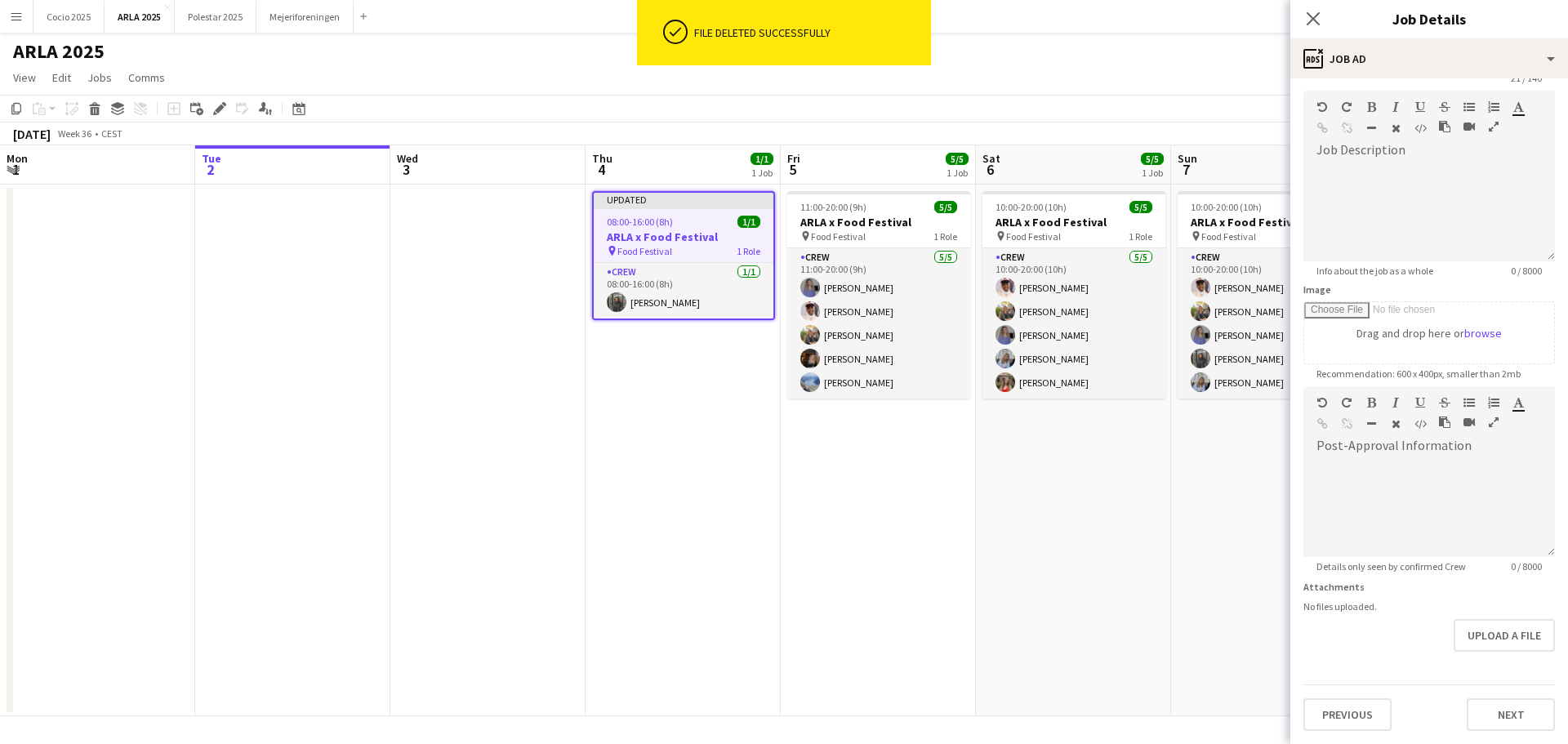
click at [1048, 554] on app-date-cell "10:00-20:00 (10h) 5/5 ARLA x Food Festival pin Food Festival 1 Role Crew [DATE]…" at bounding box center [1073, 449] width 195 height 531
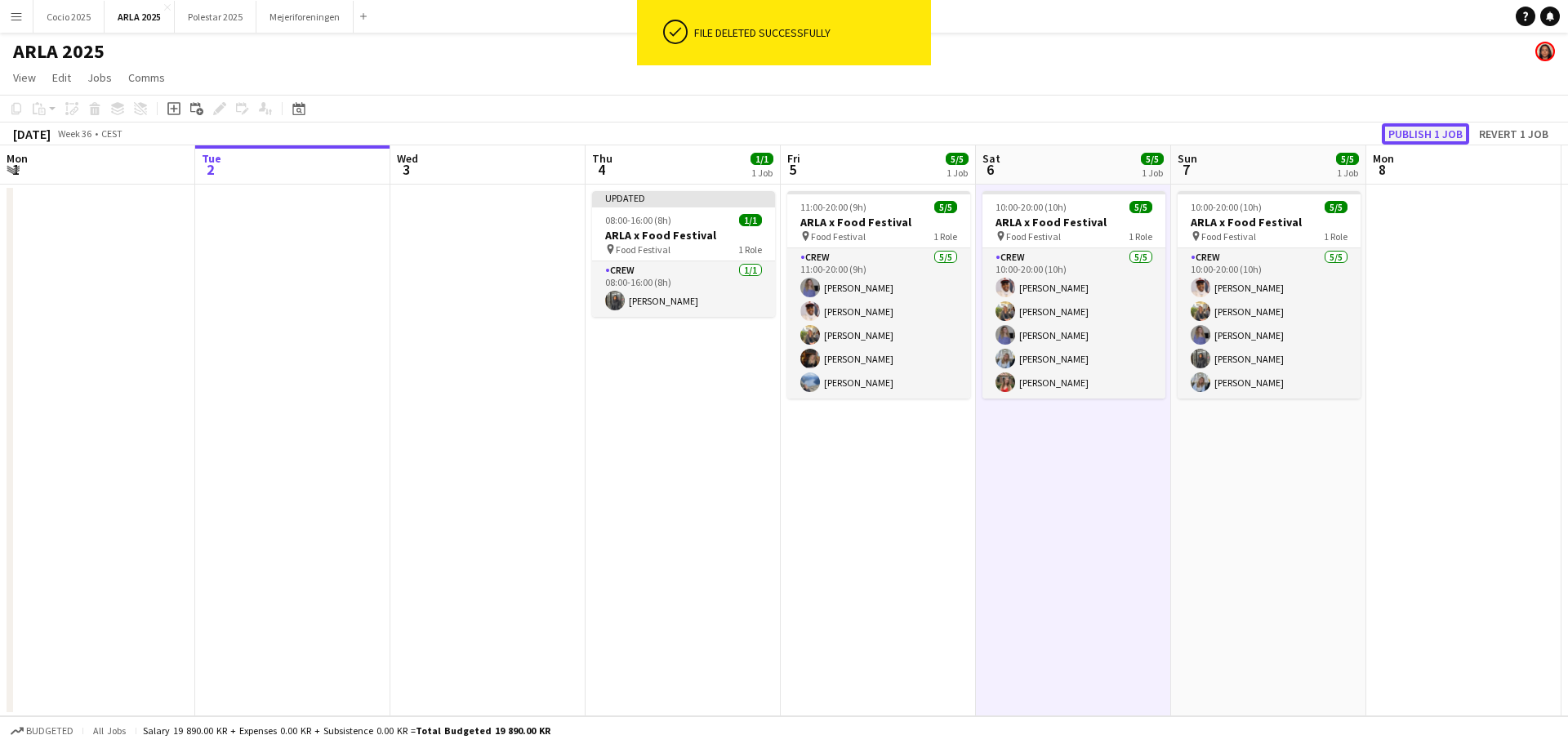
click at [1450, 130] on button "Publish 1 job" at bounding box center [1426, 134] width 87 height 21
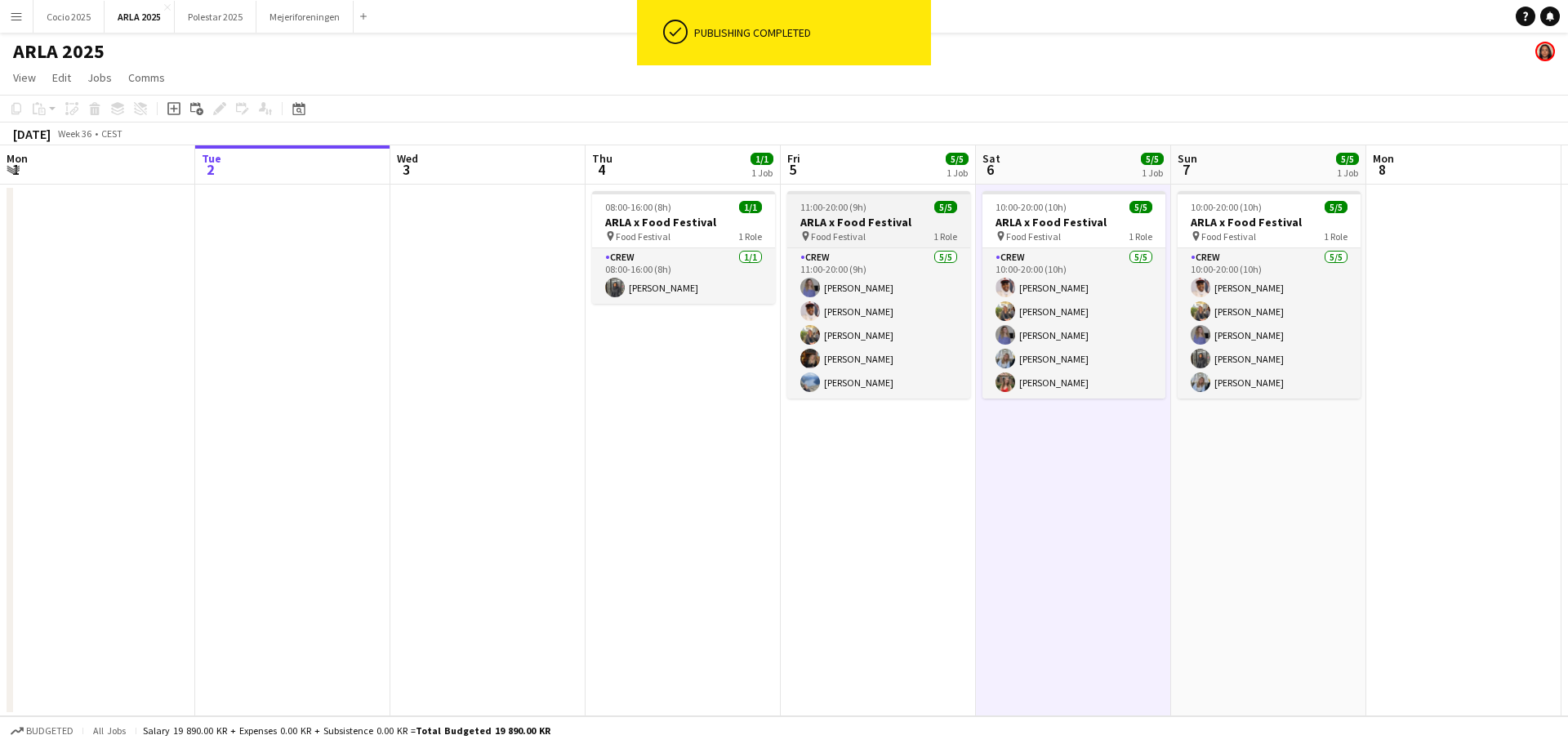
click at [865, 217] on h3 "ARLA x Food Festival" at bounding box center [878, 222] width 183 height 15
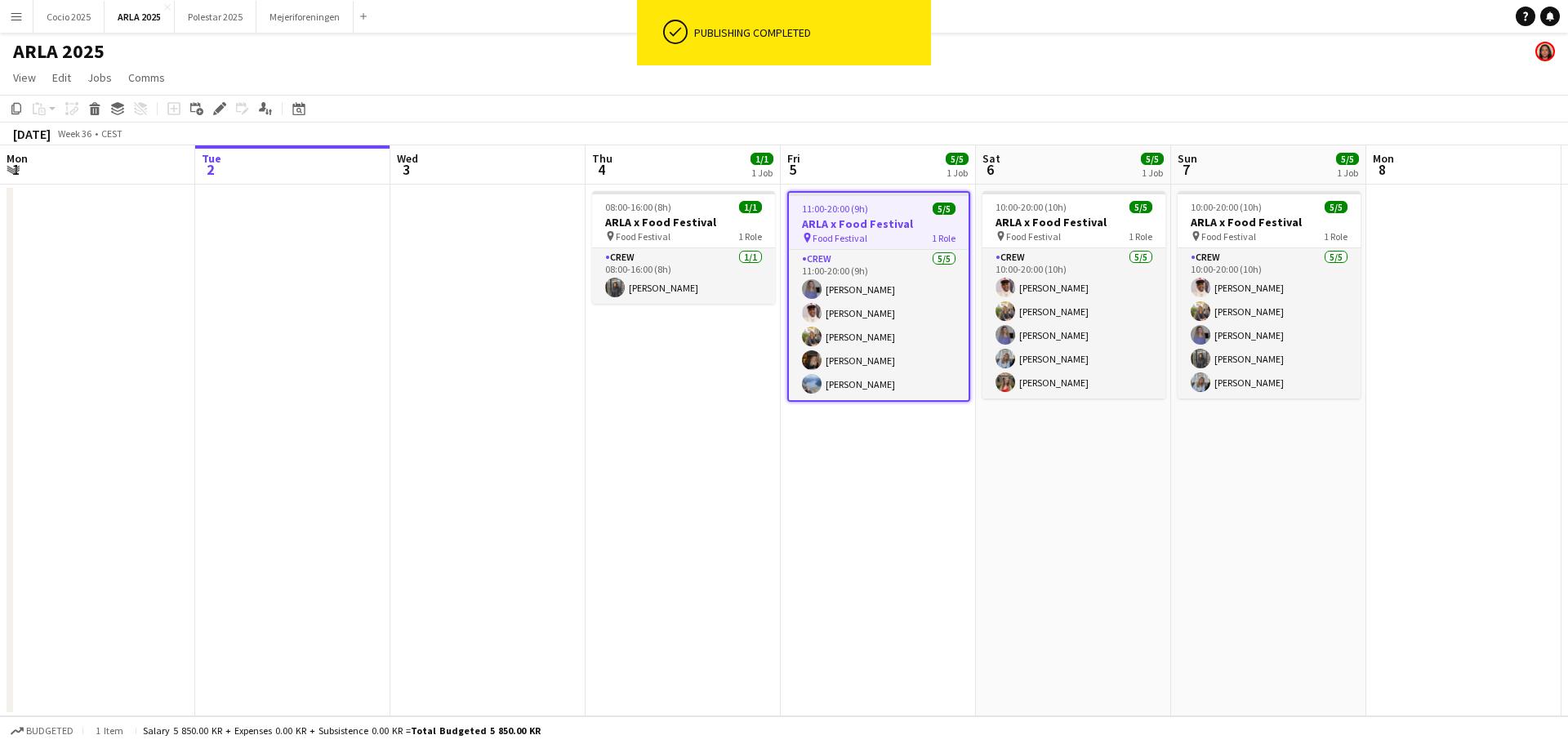
click at [714, 570] on app-date-cell "08:00-16:00 (8h) 1/1 ARLA x Food Festival pin Food Festival 1 Role Crew [DATE] …" at bounding box center [683, 449] width 195 height 531
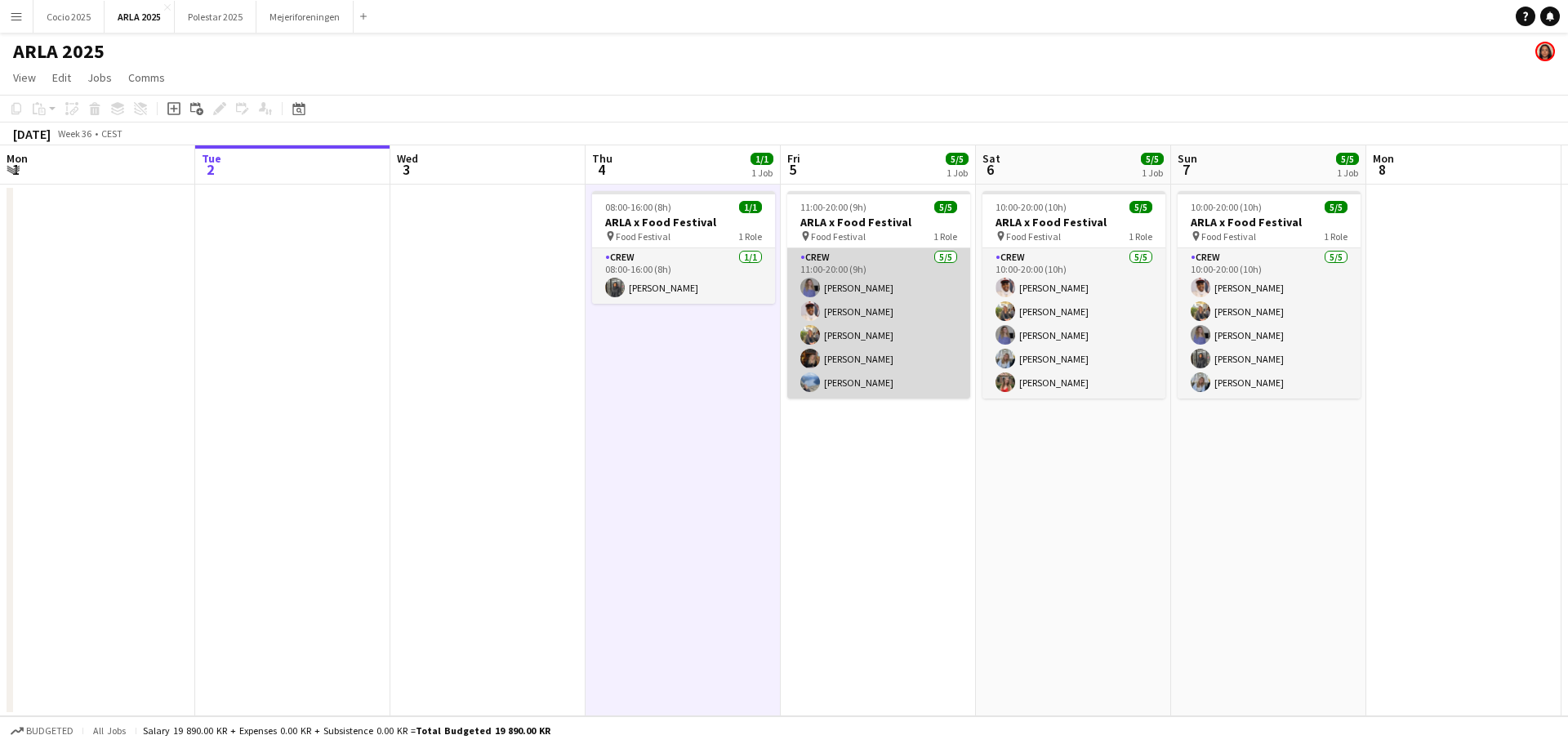
click at [925, 313] on app-card-role "Crew [DATE] 11:00-20:00 (9h) [PERSON_NAME] [PERSON_NAME] [PERSON_NAME] [PERSON_…" at bounding box center [878, 323] width 183 height 150
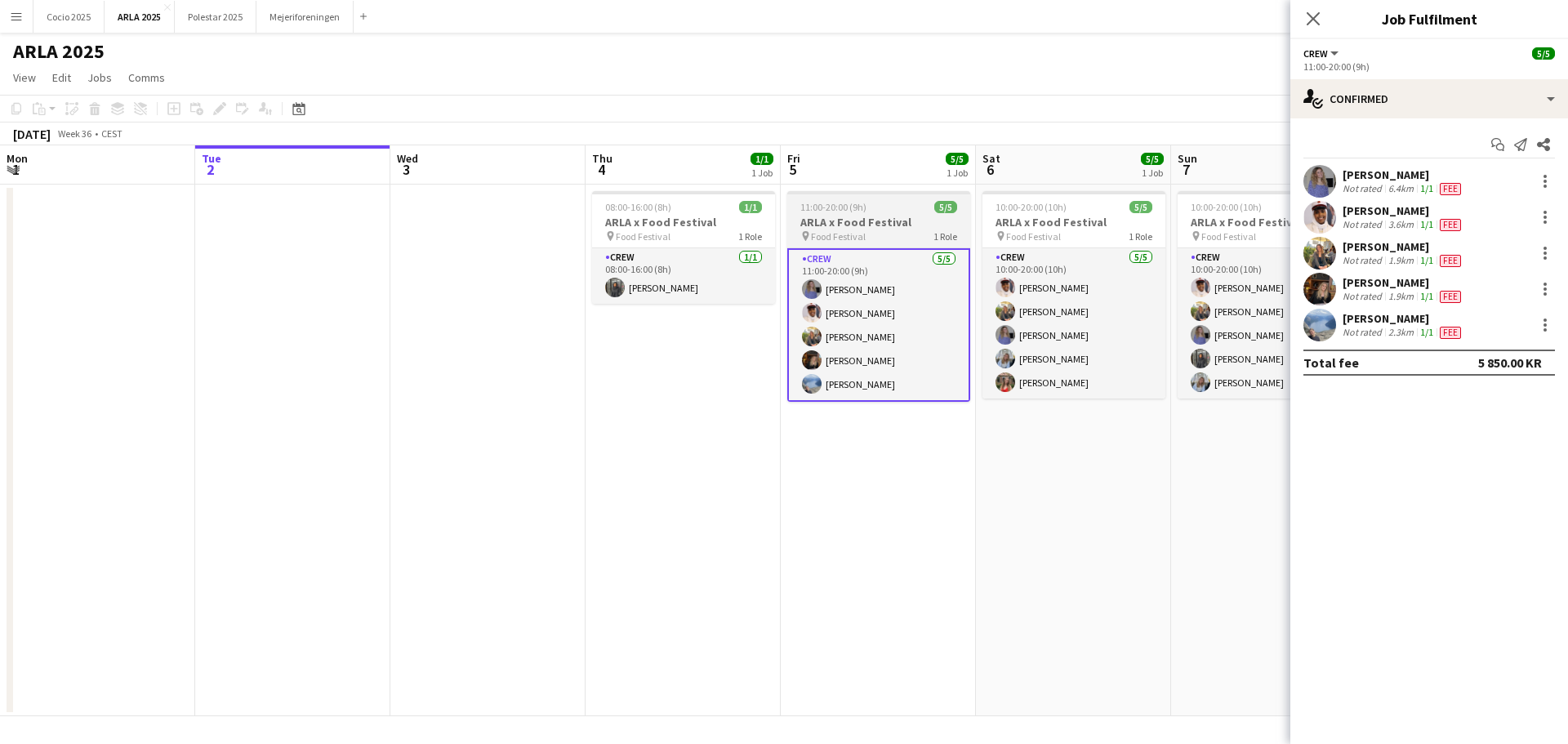
click at [896, 204] on div "11:00-20:00 (9h) 5/5" at bounding box center [878, 207] width 183 height 12
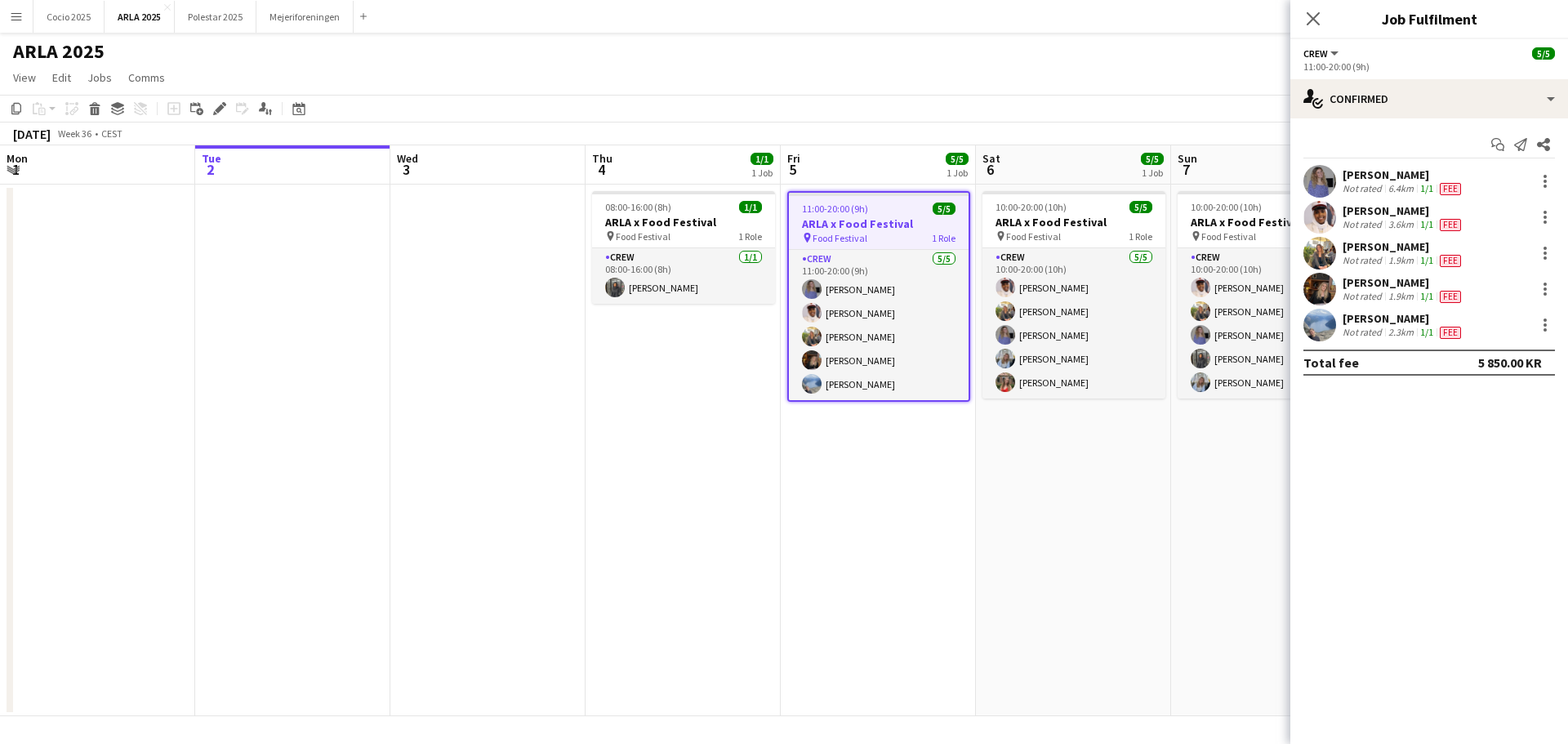
click at [825, 484] on app-date-cell "11:00-20:00 (9h) 5/5 ARLA x Food Festival pin Food Festival 1 Role Crew [DATE] …" at bounding box center [878, 449] width 195 height 531
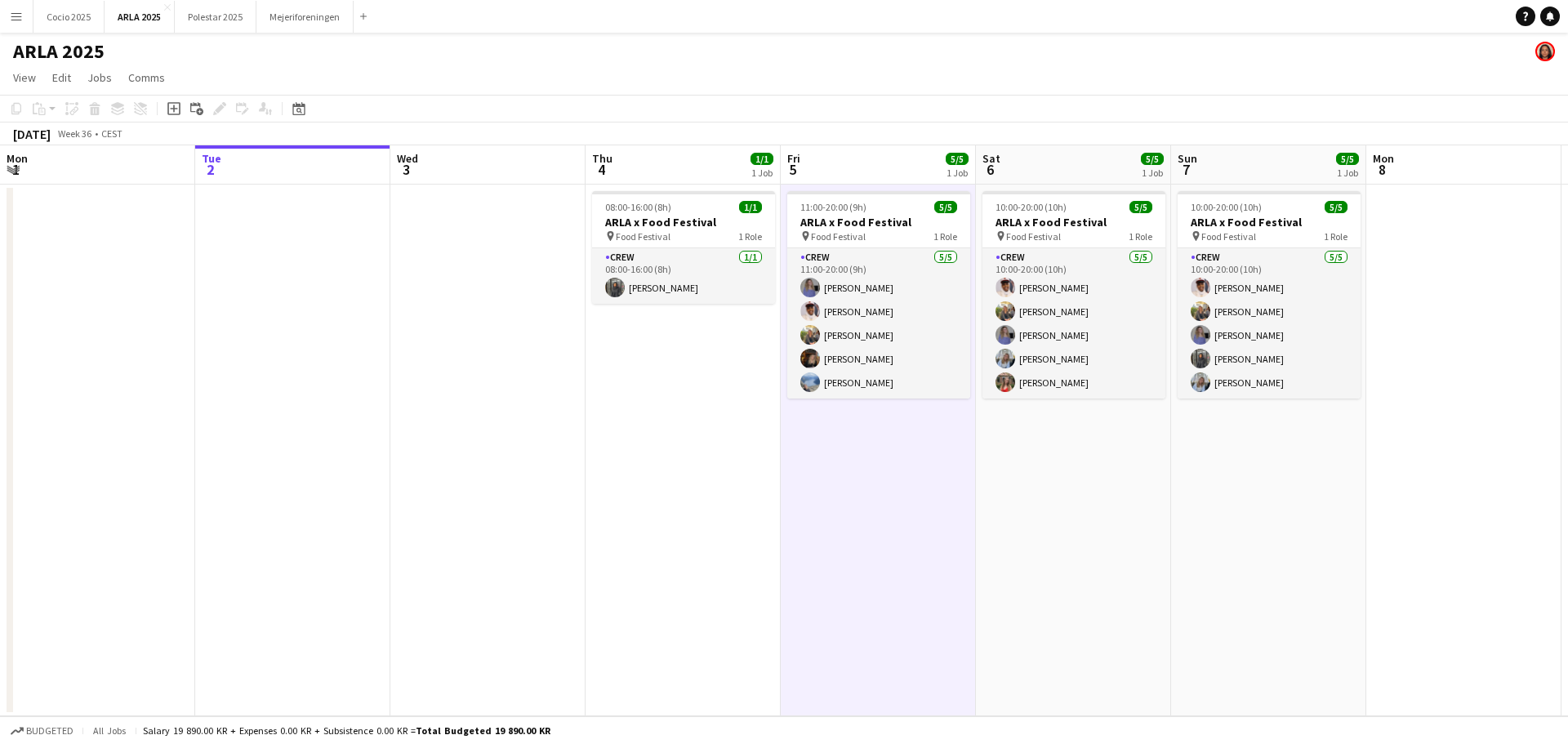
click at [24, 12] on button "Menu" at bounding box center [16, 16] width 33 height 33
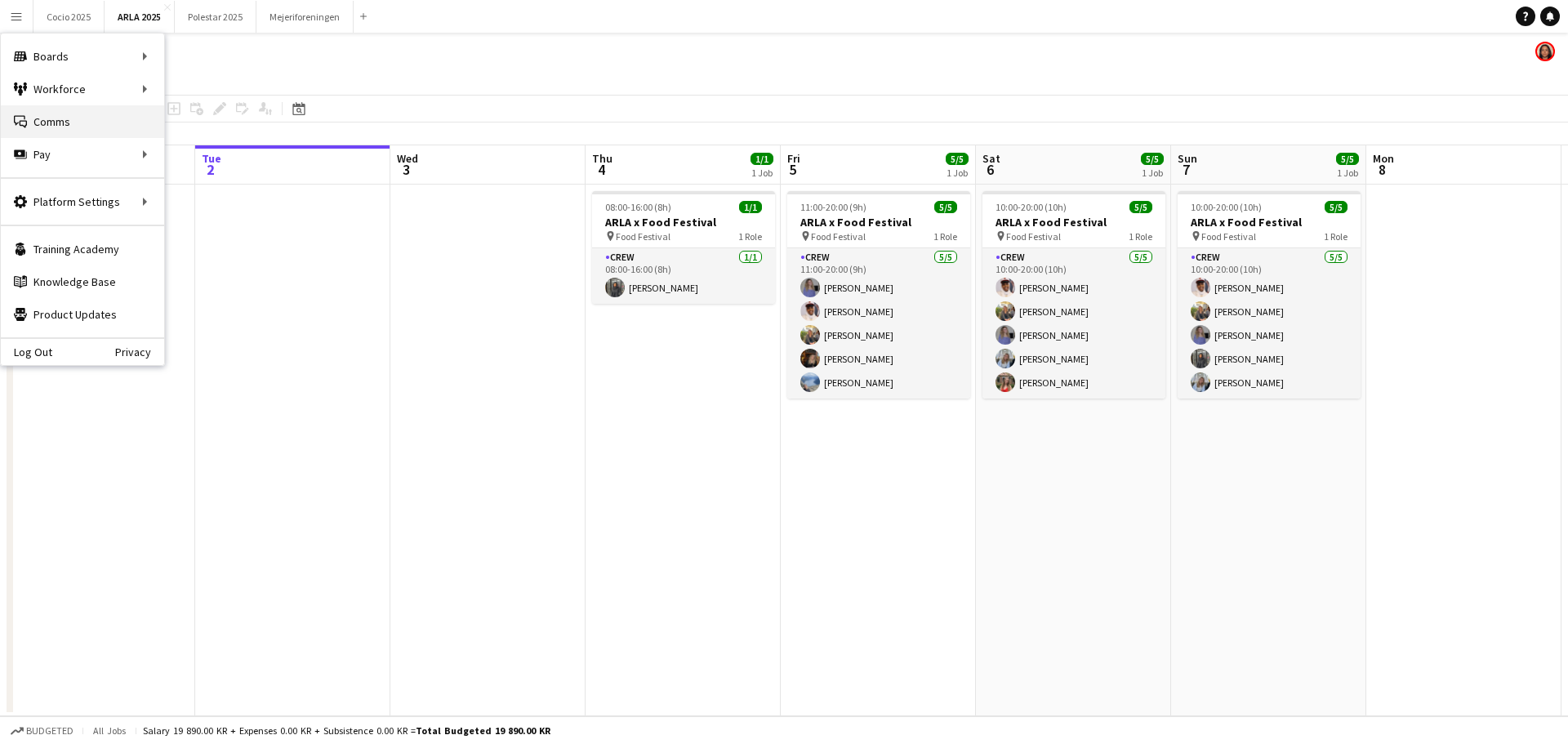
click at [69, 121] on link "Comms Comms" at bounding box center [82, 121] width 163 height 33
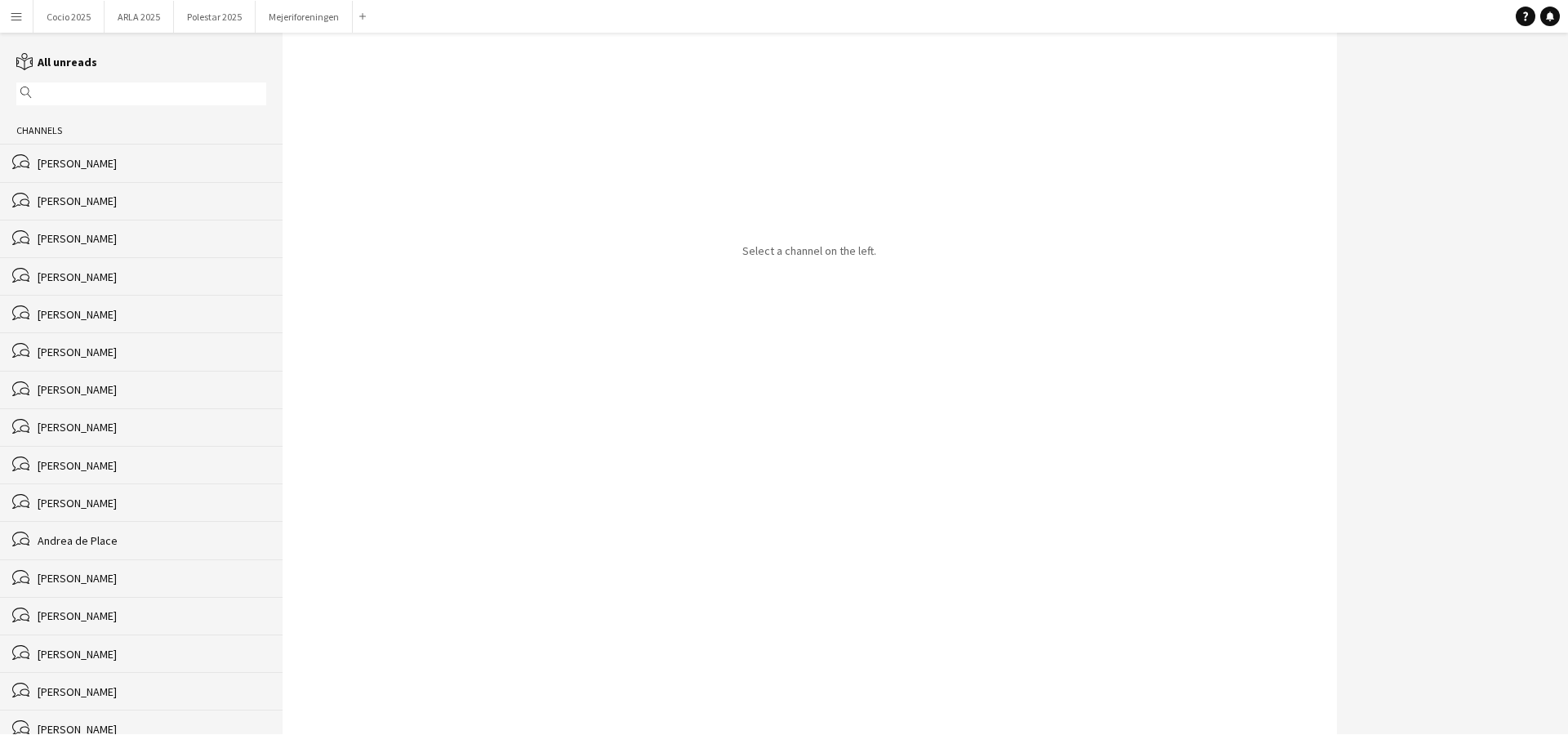
click at [63, 558] on div "Channels bubbles [PERSON_NAME] bubbles [PERSON_NAME] bubbles [PERSON_NAME] bubb…" at bounding box center [141, 433] width 282 height 630
click at [69, 548] on div "bubbles [GEOGRAPHIC_DATA]" at bounding box center [141, 539] width 282 height 37
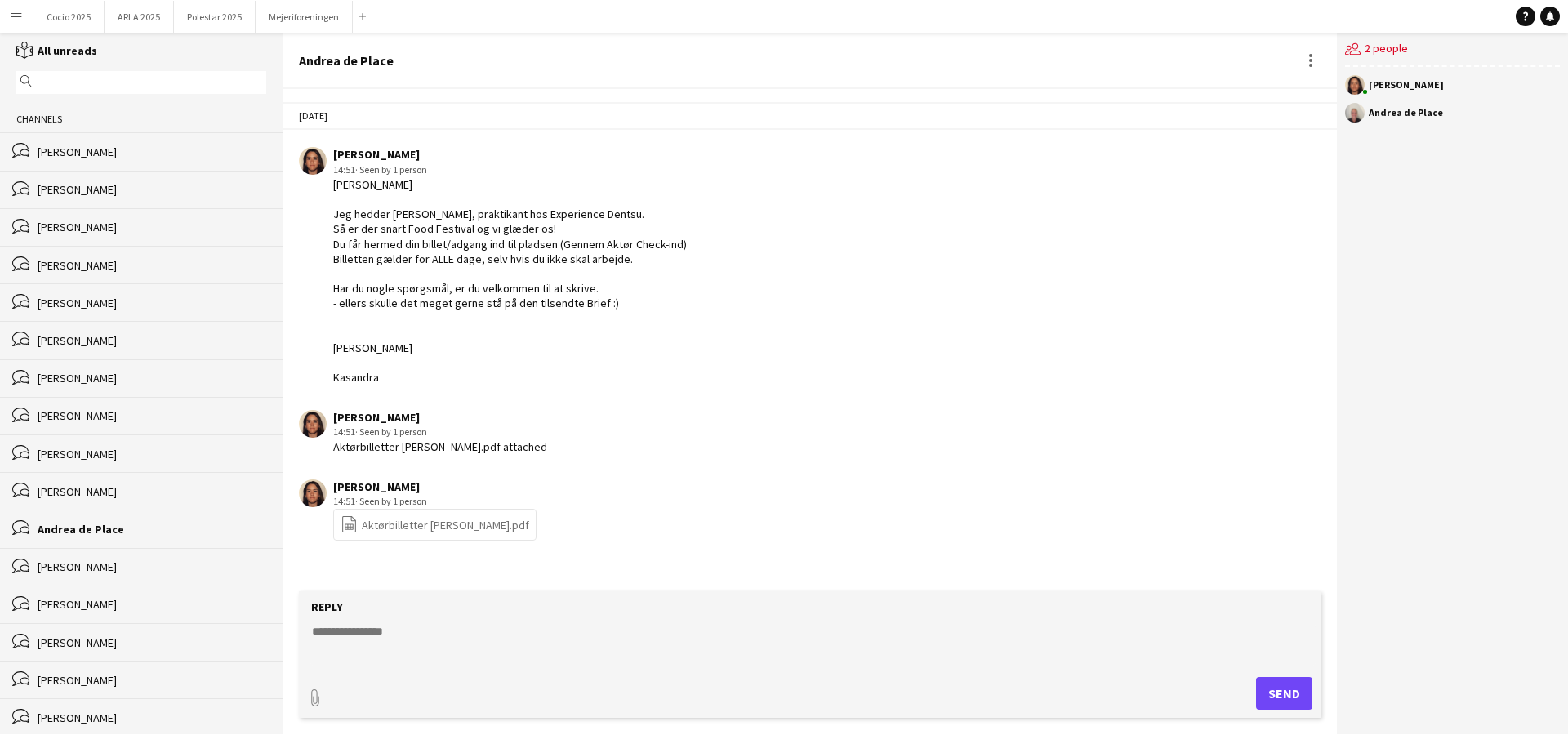
scroll to position [15, 0]
click at [88, 614] on div "bubbles [PERSON_NAME]" at bounding box center [141, 601] width 282 height 37
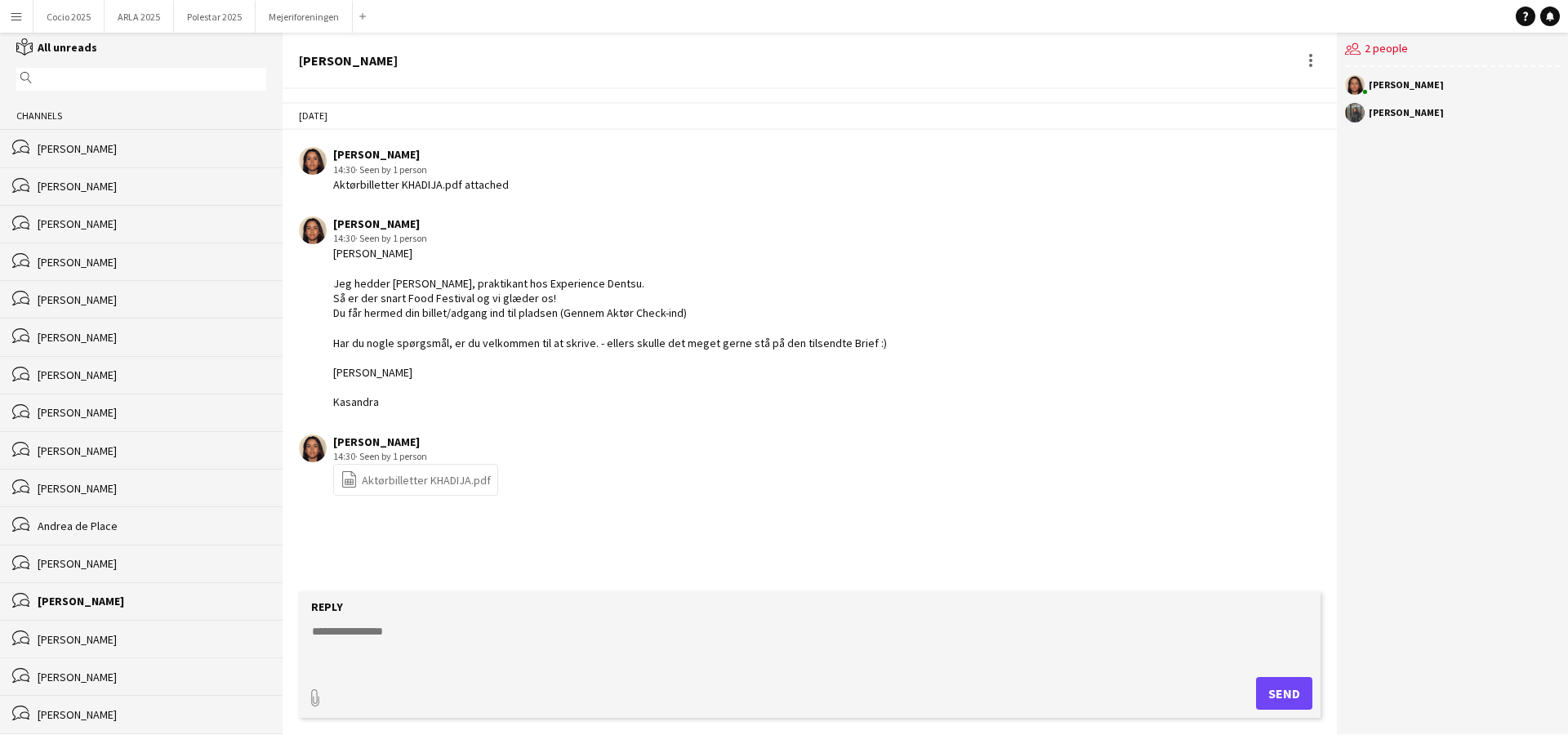
click at [105, 554] on div "bubbles [PERSON_NAME]" at bounding box center [141, 563] width 282 height 37
click at [127, 529] on div "Andrea de Place" at bounding box center [151, 526] width 229 height 15
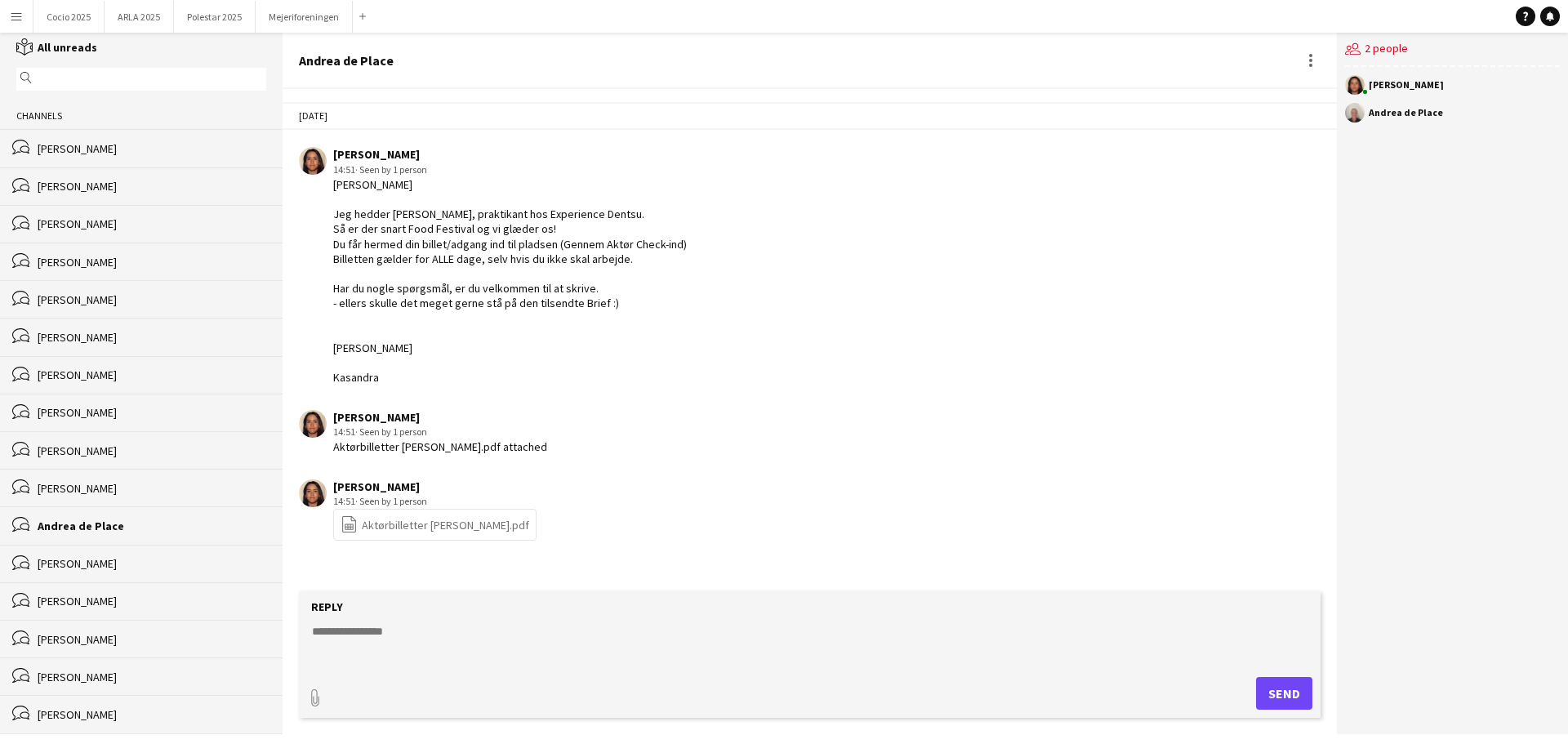
click at [134, 489] on div "[PERSON_NAME]" at bounding box center [151, 488] width 229 height 15
click at [143, 450] on div "[PERSON_NAME]" at bounding box center [151, 450] width 229 height 15
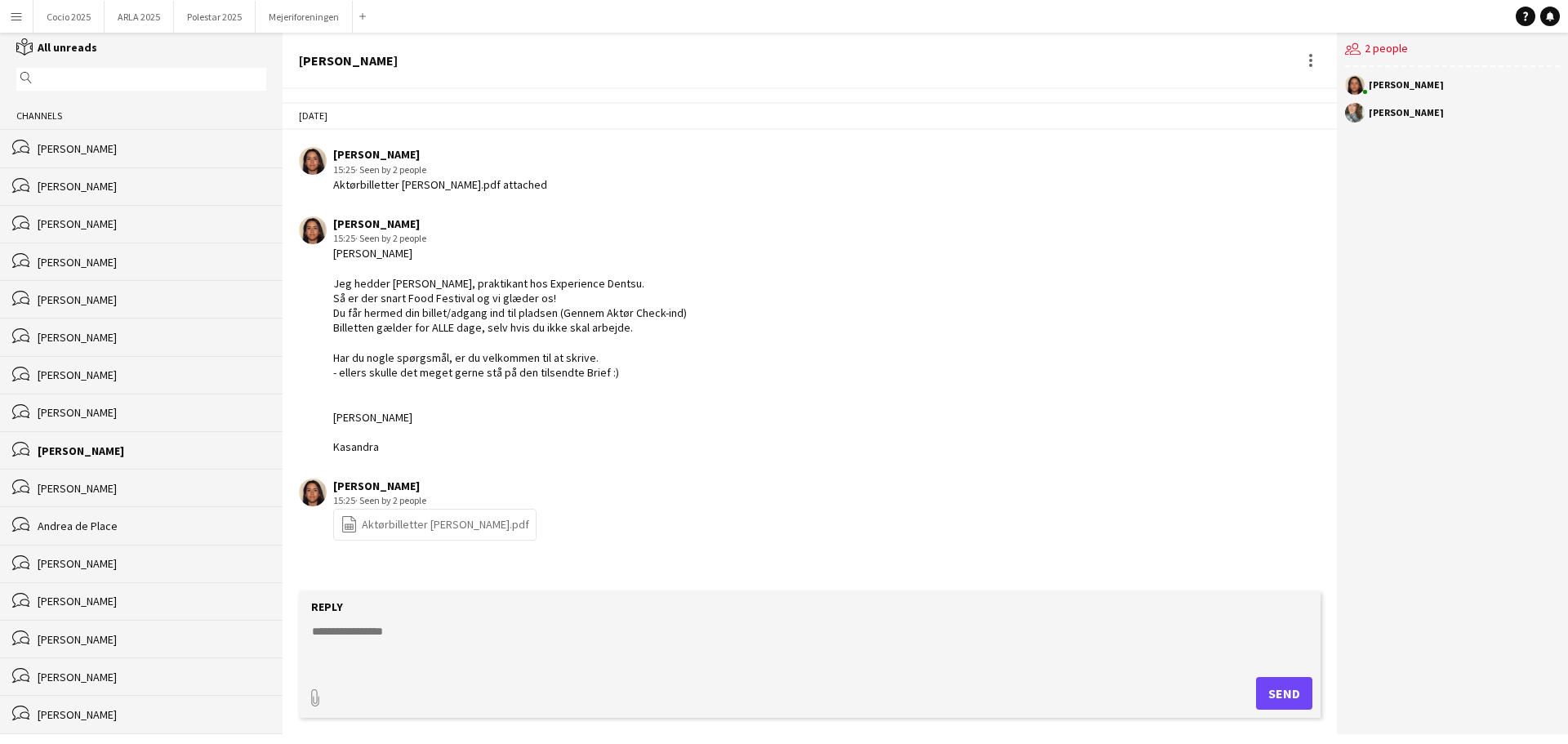
click at [143, 415] on div "[PERSON_NAME]" at bounding box center [151, 412] width 229 height 15
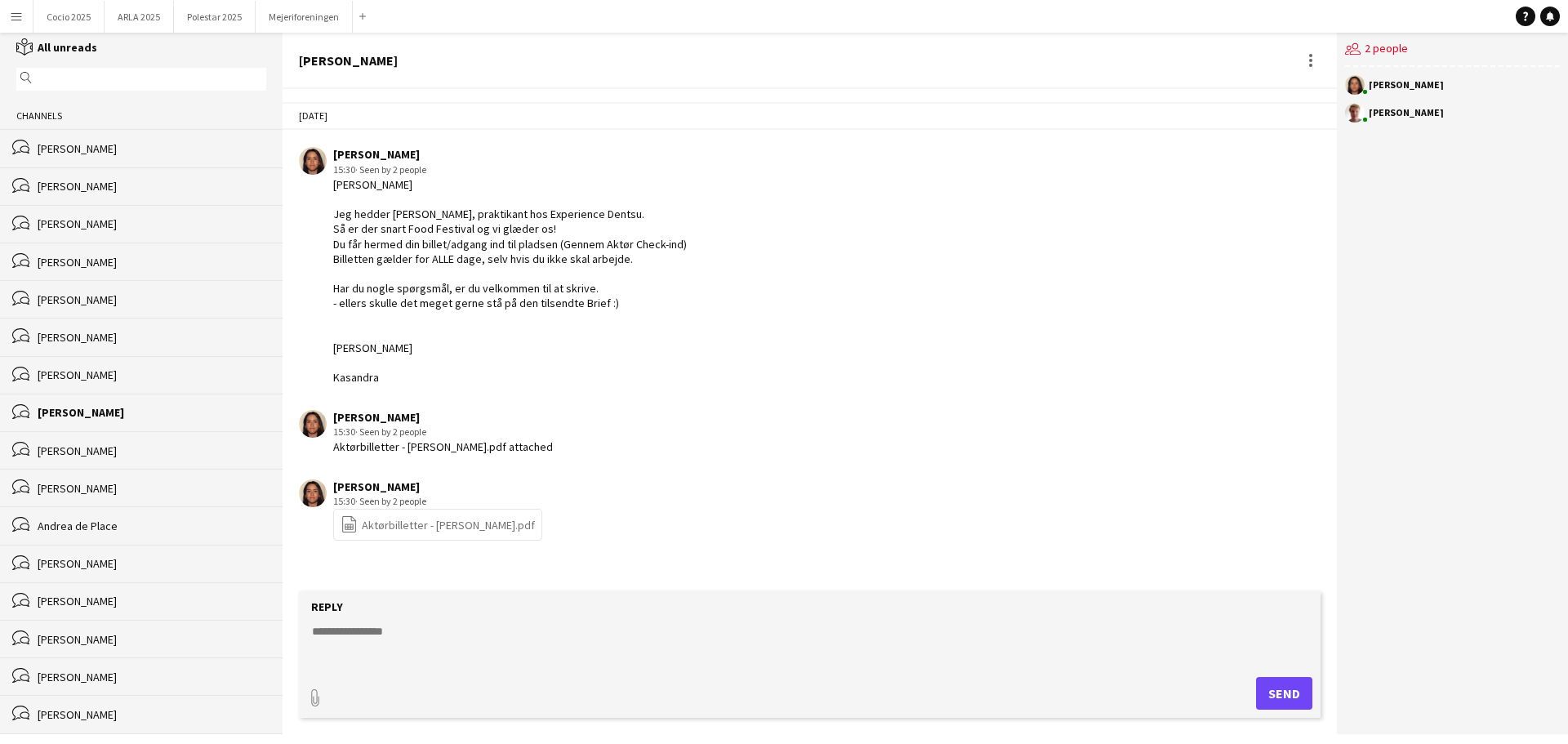
click at [125, 380] on div "[PERSON_NAME]" at bounding box center [151, 375] width 229 height 15
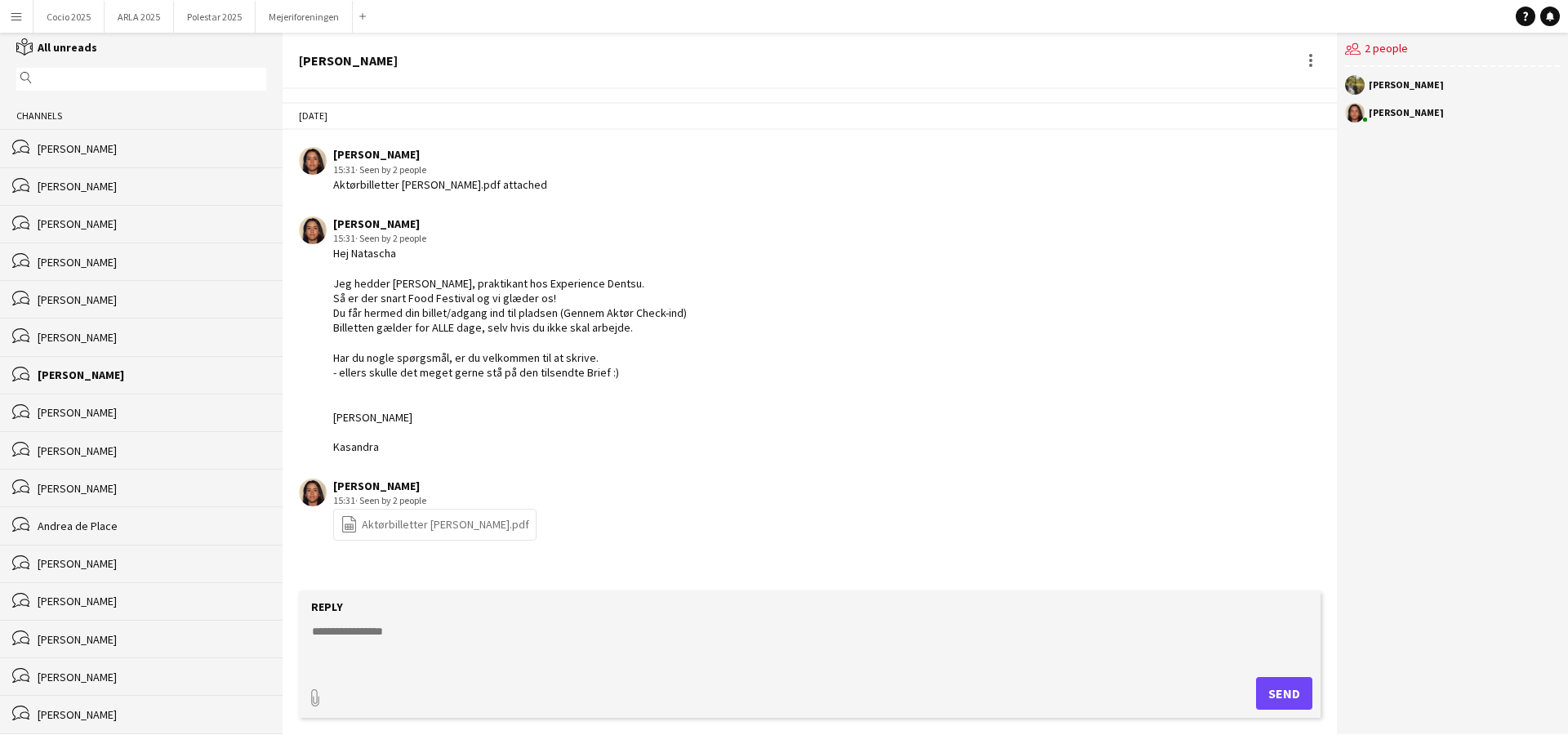
click at [125, 197] on div "bubbles [PERSON_NAME]" at bounding box center [141, 186] width 282 height 37
